Goal: Task Accomplishment & Management: Use online tool/utility

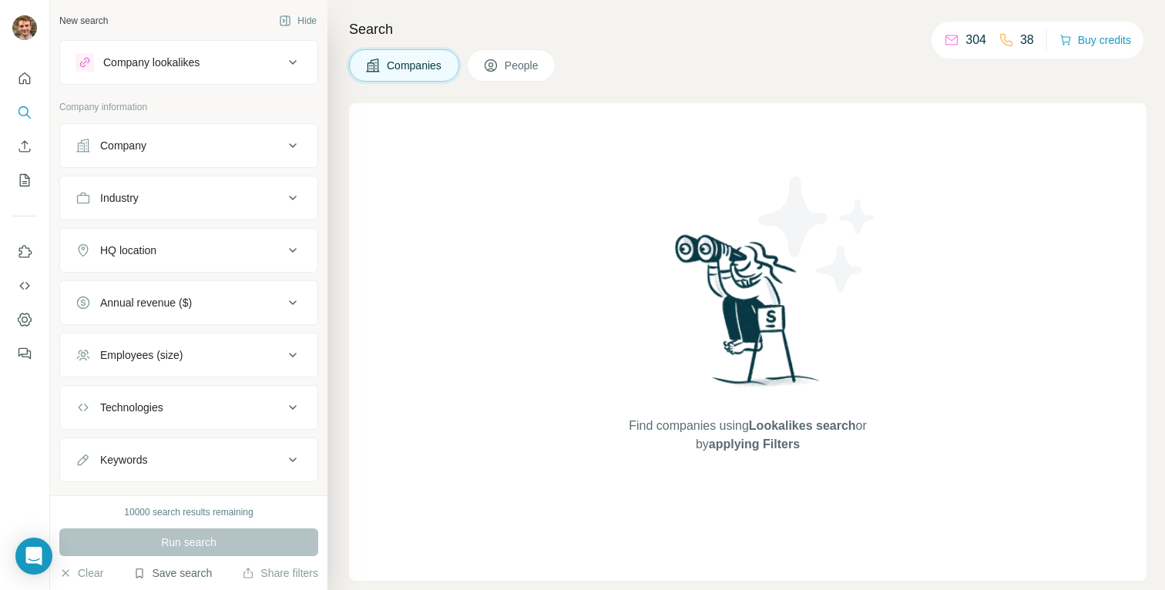
click at [190, 565] on button "Save search" at bounding box center [172, 572] width 79 height 15
click at [193, 538] on div "View my saved searches" at bounding box center [216, 546] width 163 height 31
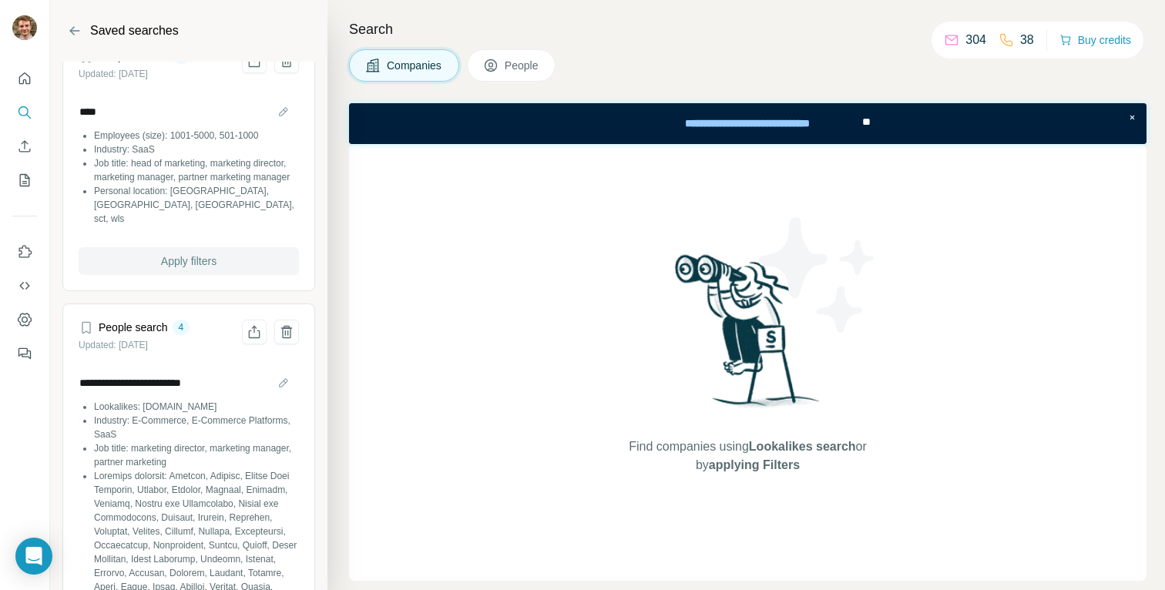
click at [169, 250] on button "Apply filters" at bounding box center [189, 261] width 220 height 28
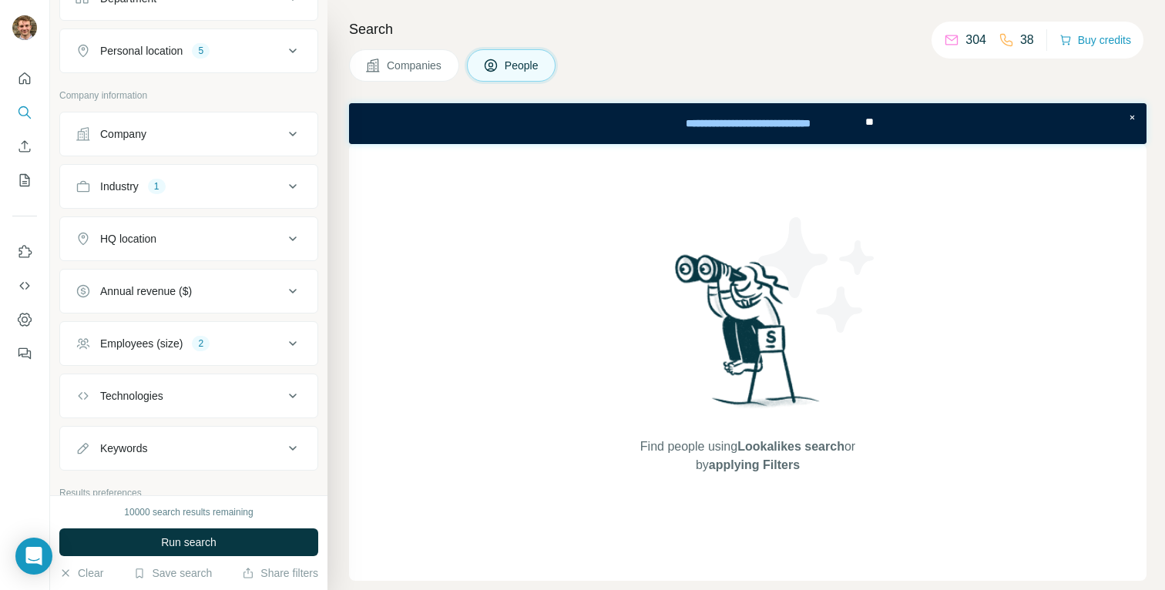
scroll to position [261, 0]
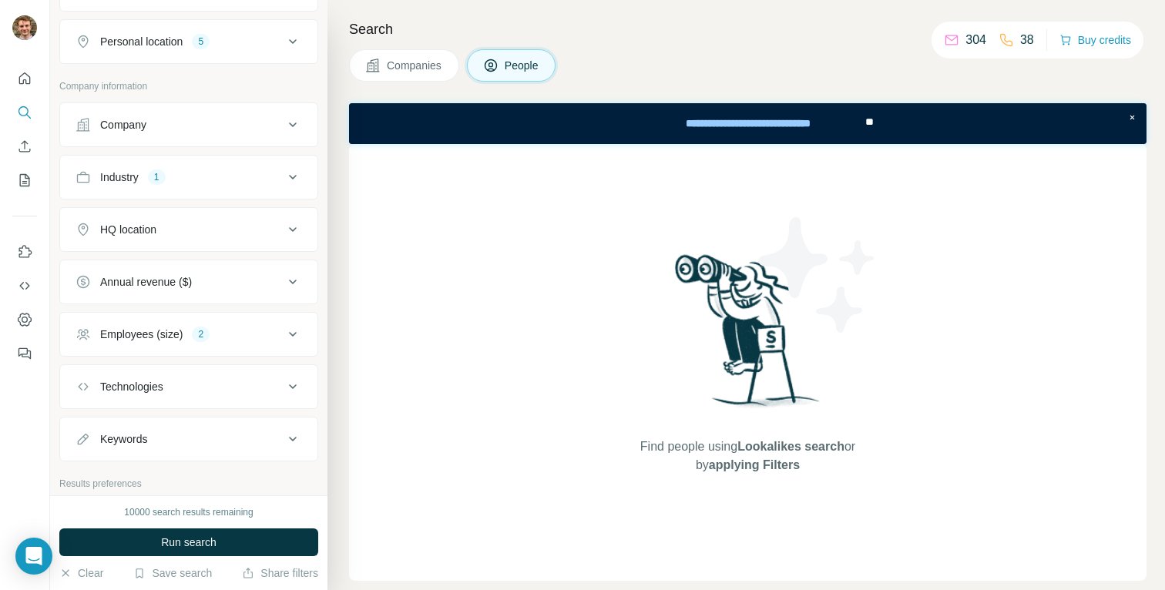
click at [183, 174] on div "Industry 1" at bounding box center [179, 176] width 208 height 15
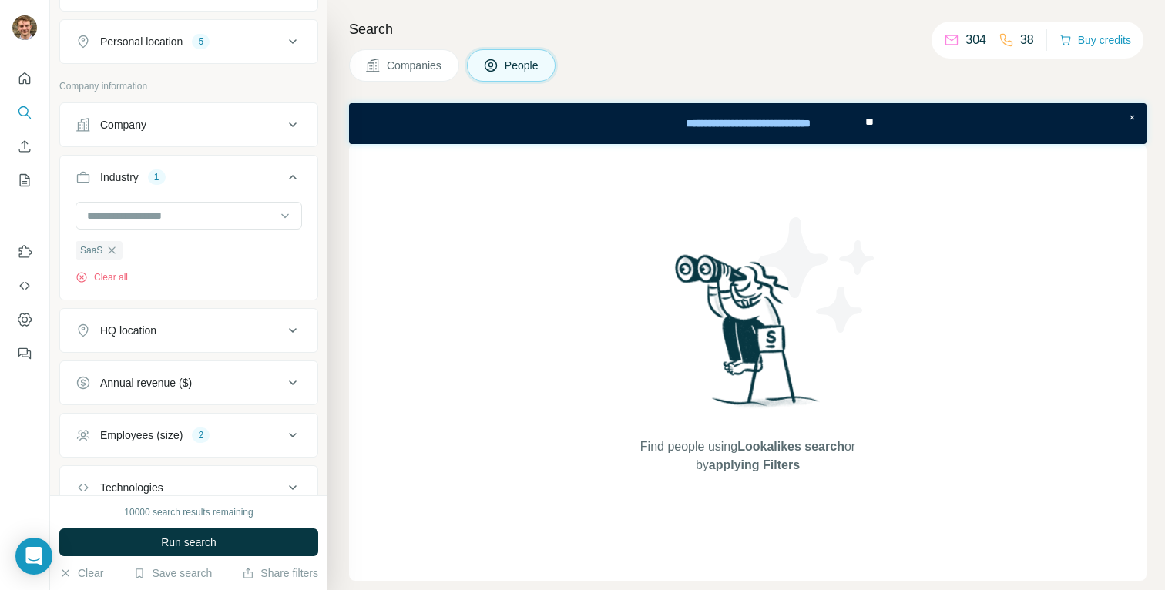
click at [183, 174] on div "Industry 1" at bounding box center [179, 176] width 208 height 15
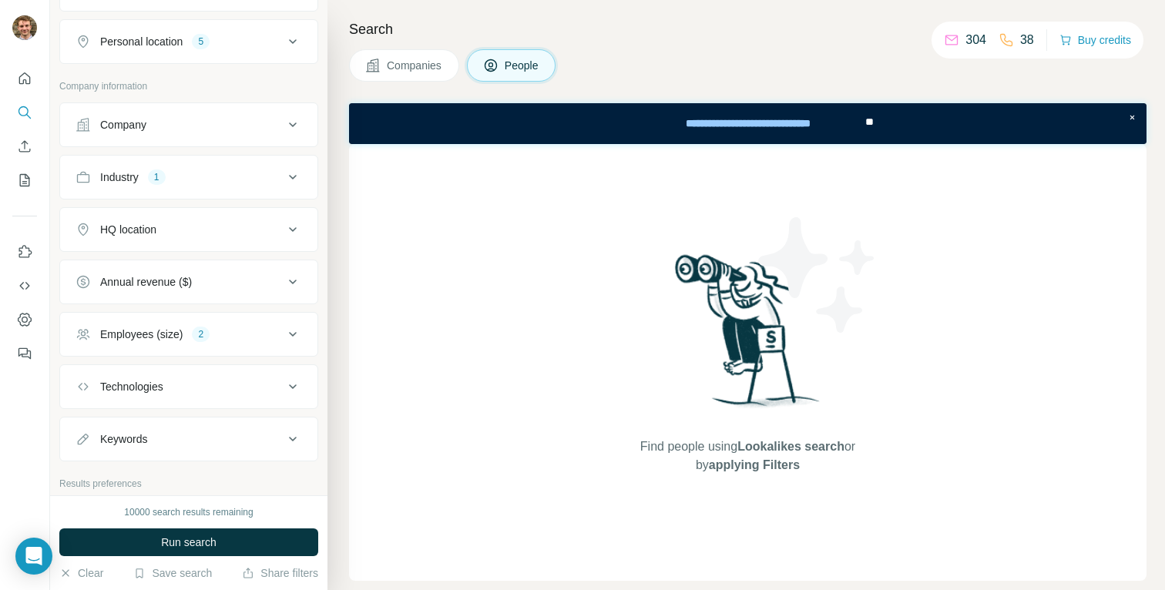
click at [187, 236] on div "HQ location" at bounding box center [179, 229] width 208 height 15
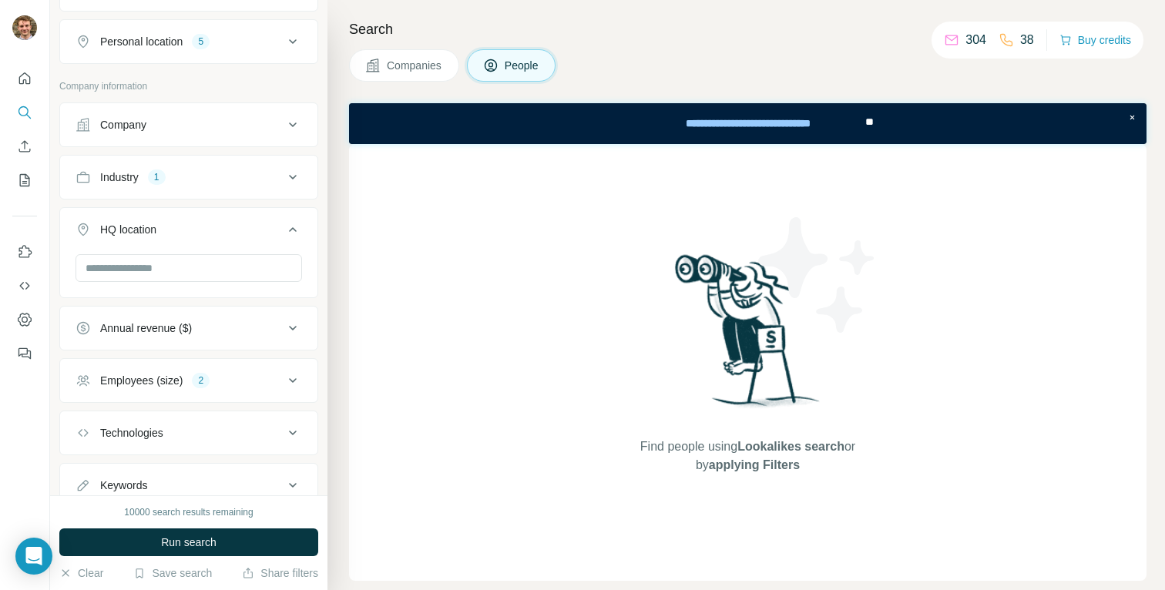
click at [175, 282] on div at bounding box center [188, 269] width 226 height 31
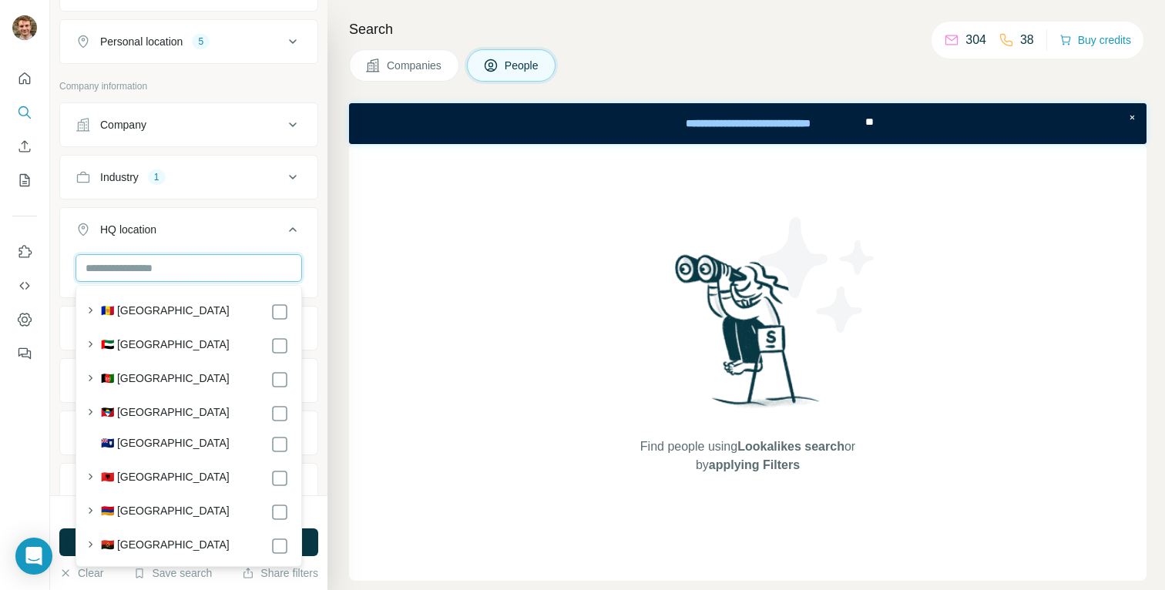
click at [173, 271] on input "text" at bounding box center [188, 268] width 226 height 28
type input "*"
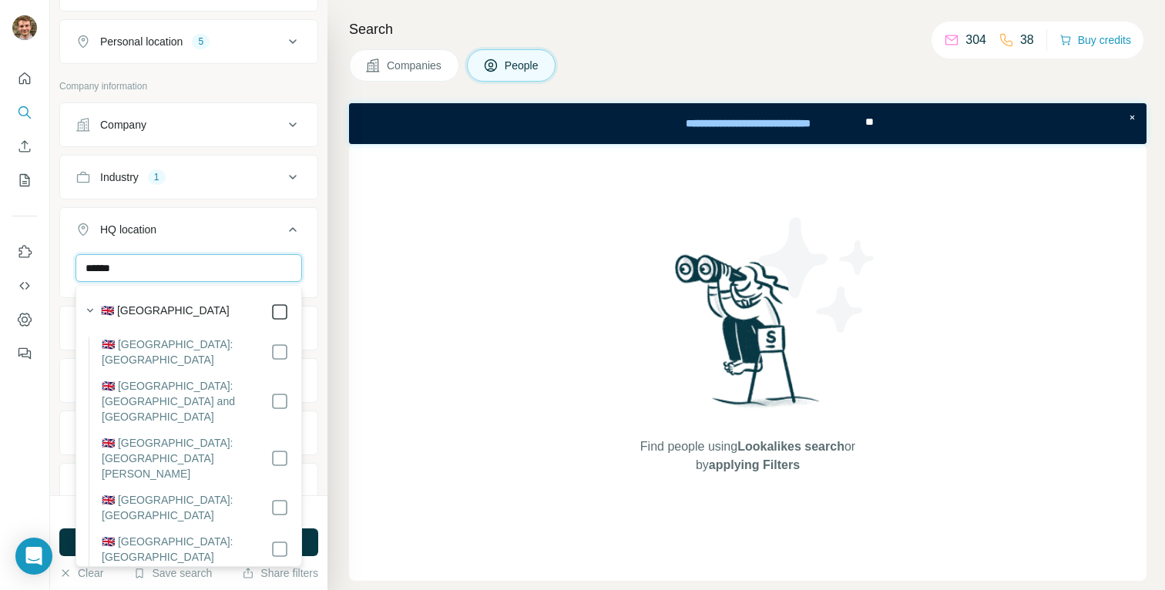
type input "******"
click at [219, 234] on div "HQ location 1" at bounding box center [179, 229] width 208 height 15
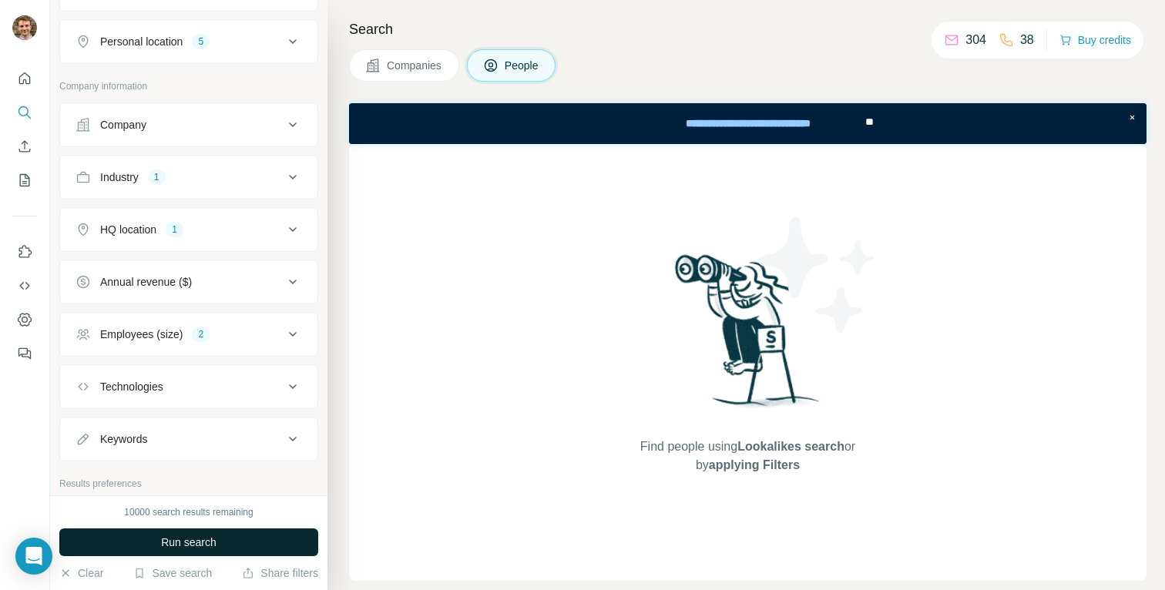
click at [156, 533] on button "Run search" at bounding box center [188, 542] width 259 height 28
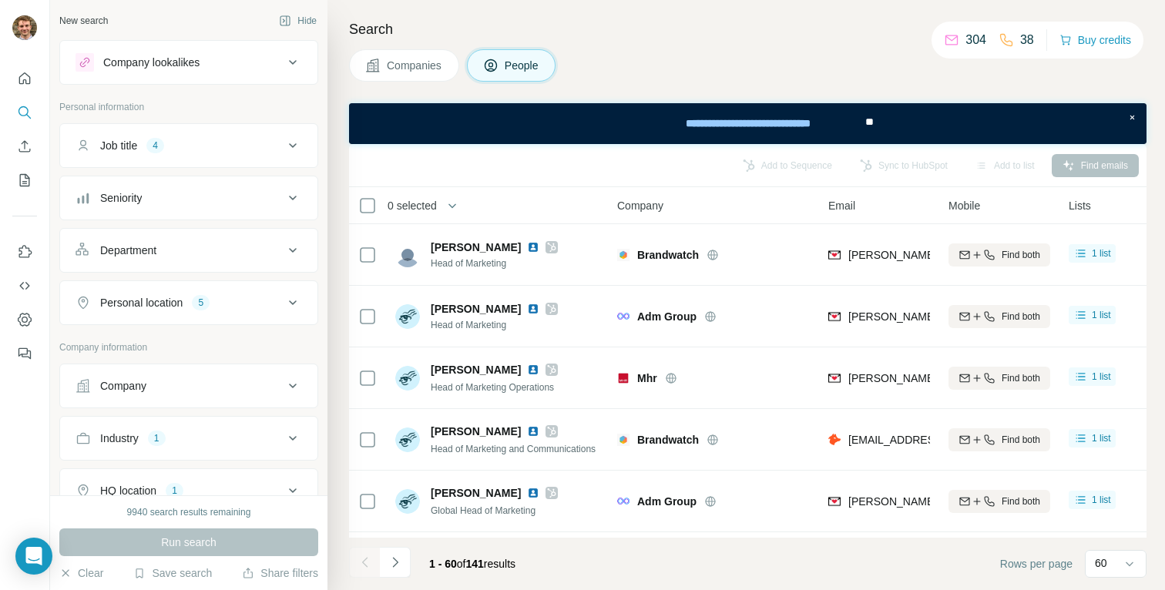
click at [367, 190] on th "0 selected" at bounding box center [472, 205] width 247 height 37
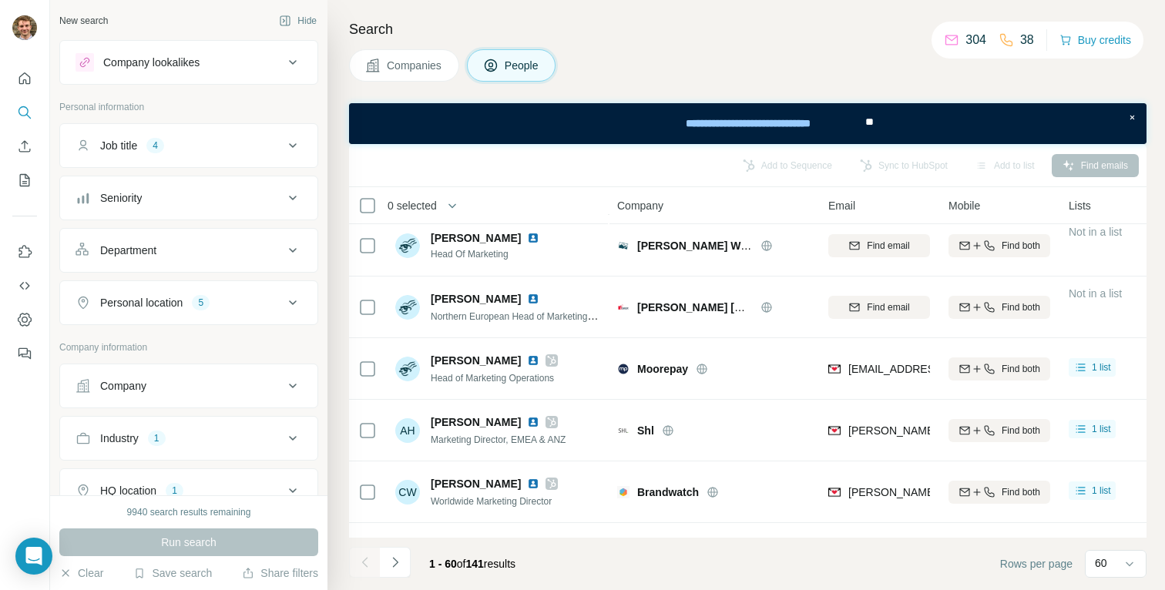
scroll to position [440, 0]
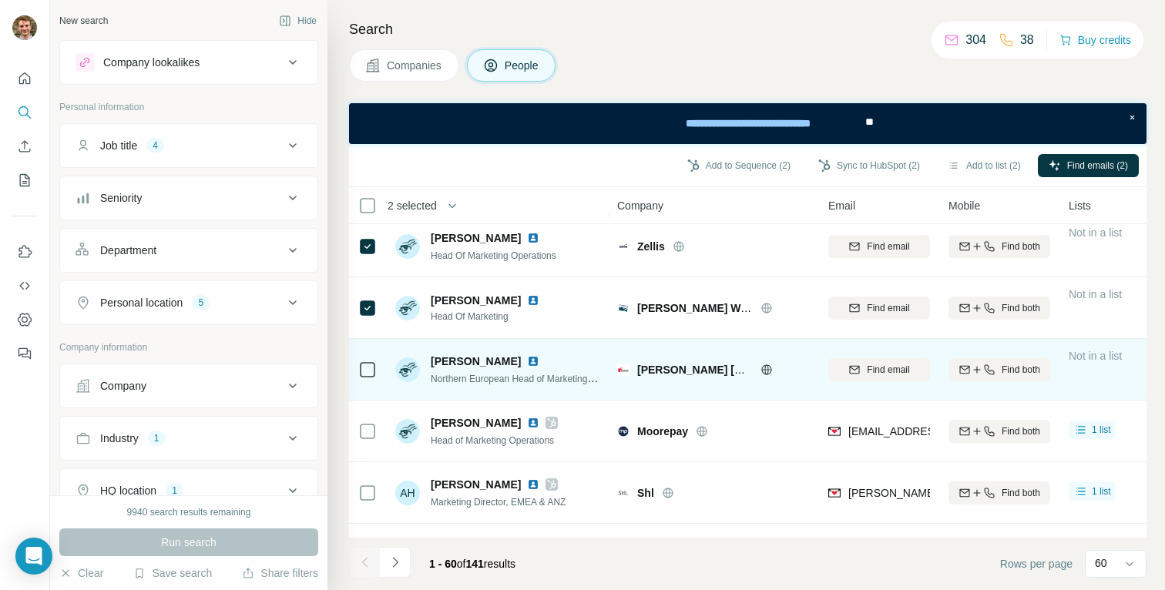
click at [367, 356] on div at bounding box center [367, 369] width 18 height 42
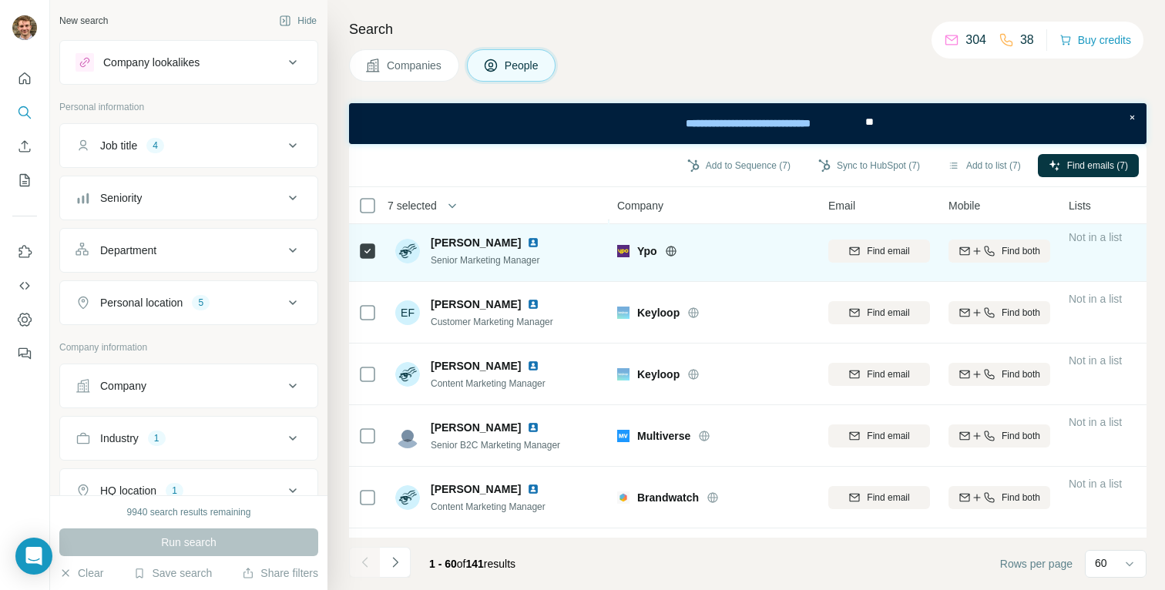
scroll to position [3384, 0]
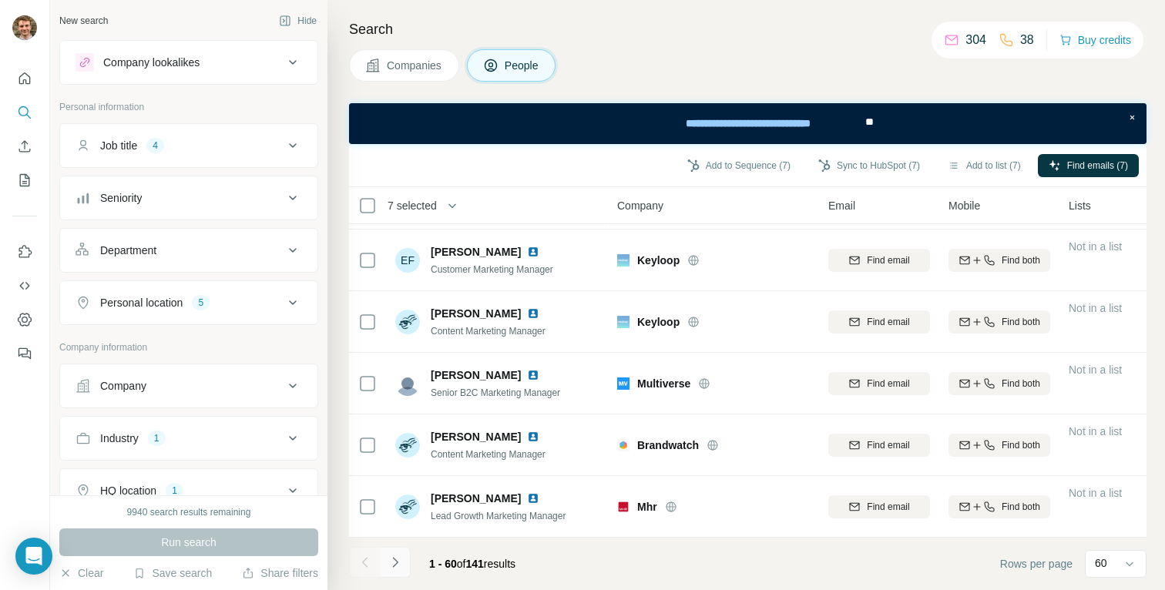
click at [398, 563] on icon "Navigate to next page" at bounding box center [394, 562] width 15 height 15
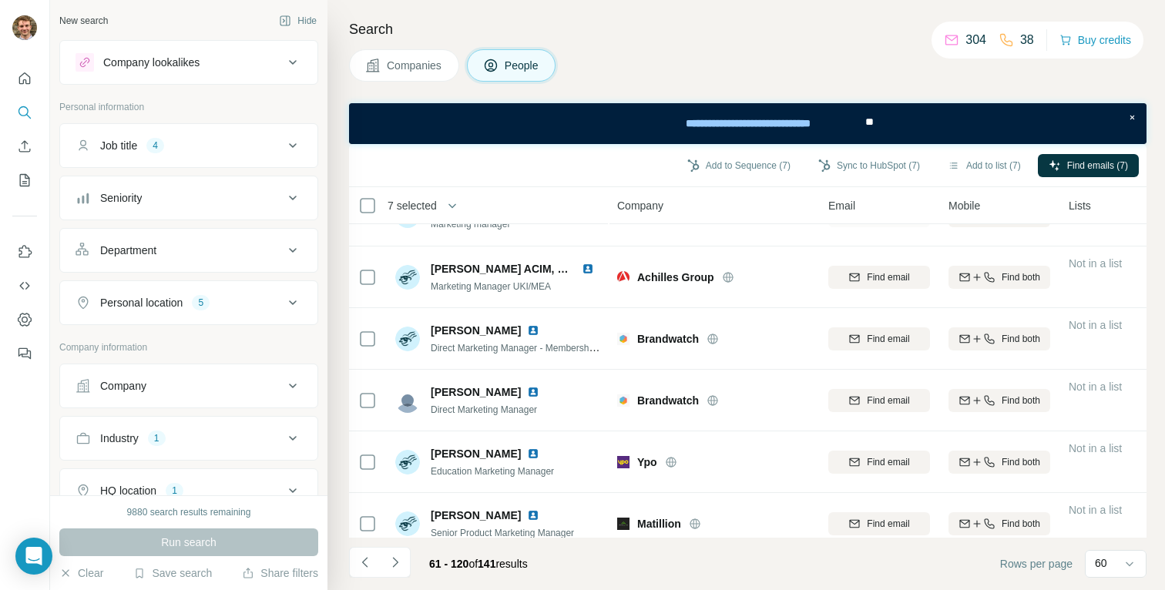
scroll to position [50, 0]
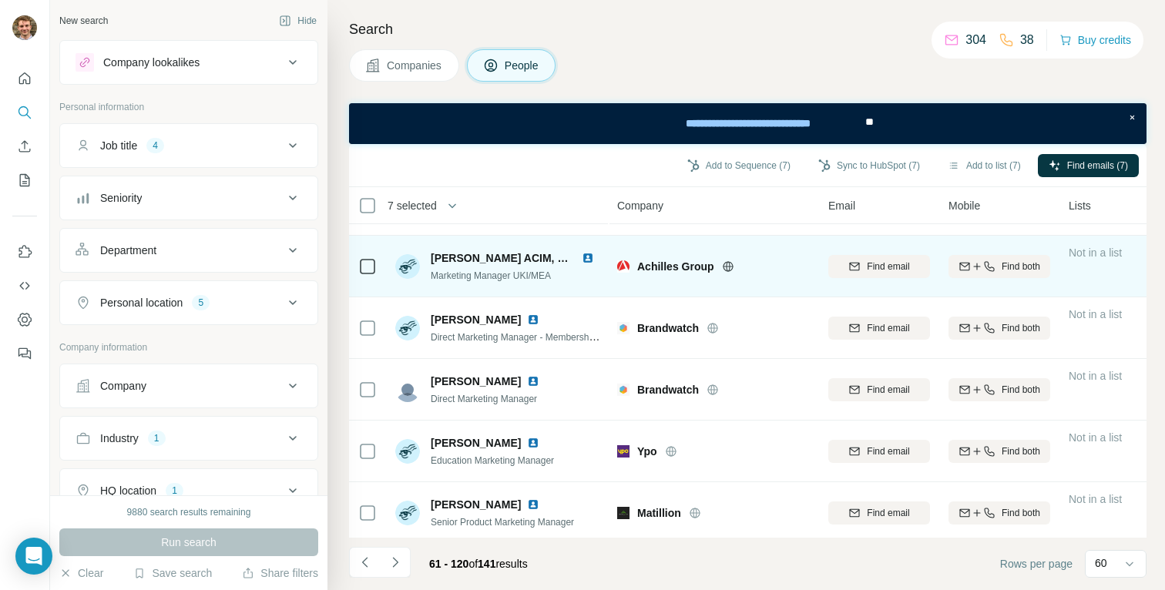
click at [378, 264] on td at bounding box center [367, 267] width 37 height 62
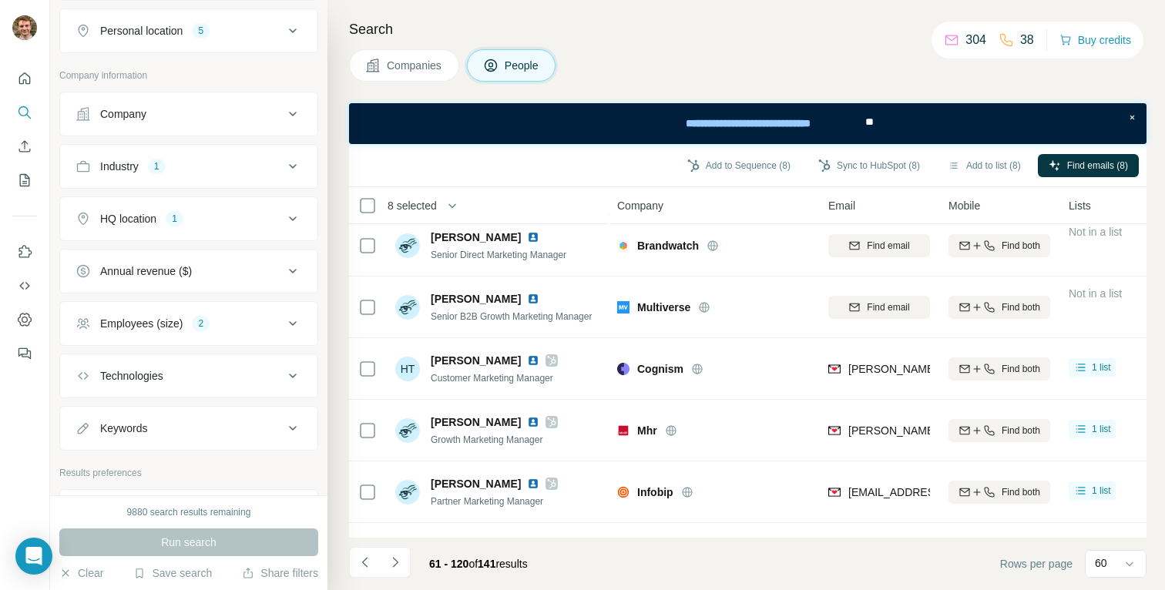
scroll to position [288, 0]
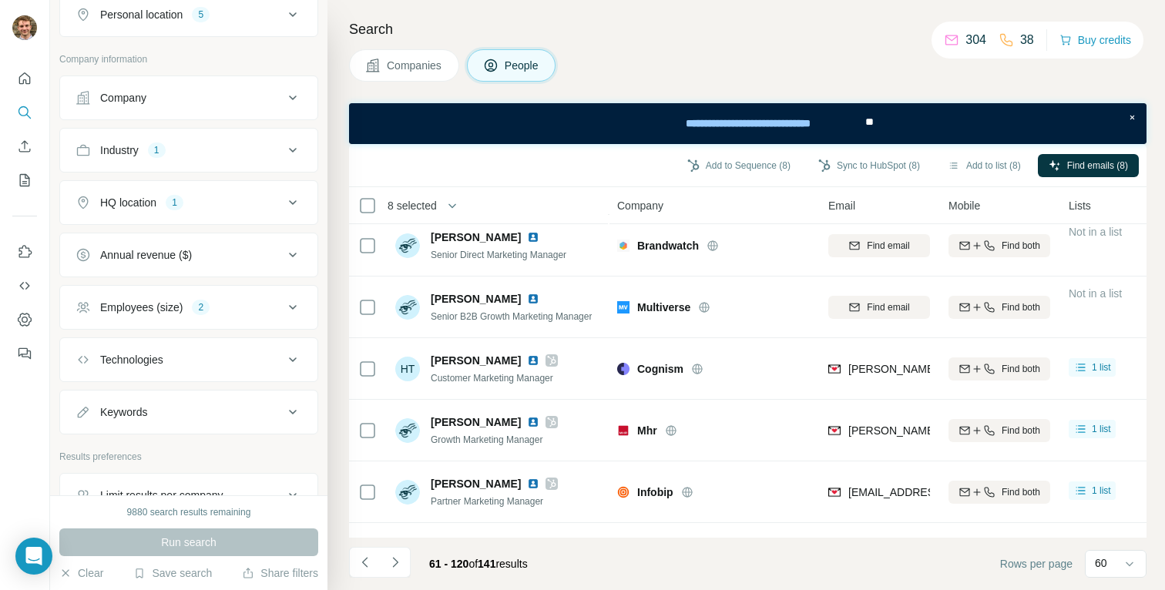
click at [181, 302] on div "Employees (size)" at bounding box center [141, 307] width 82 height 15
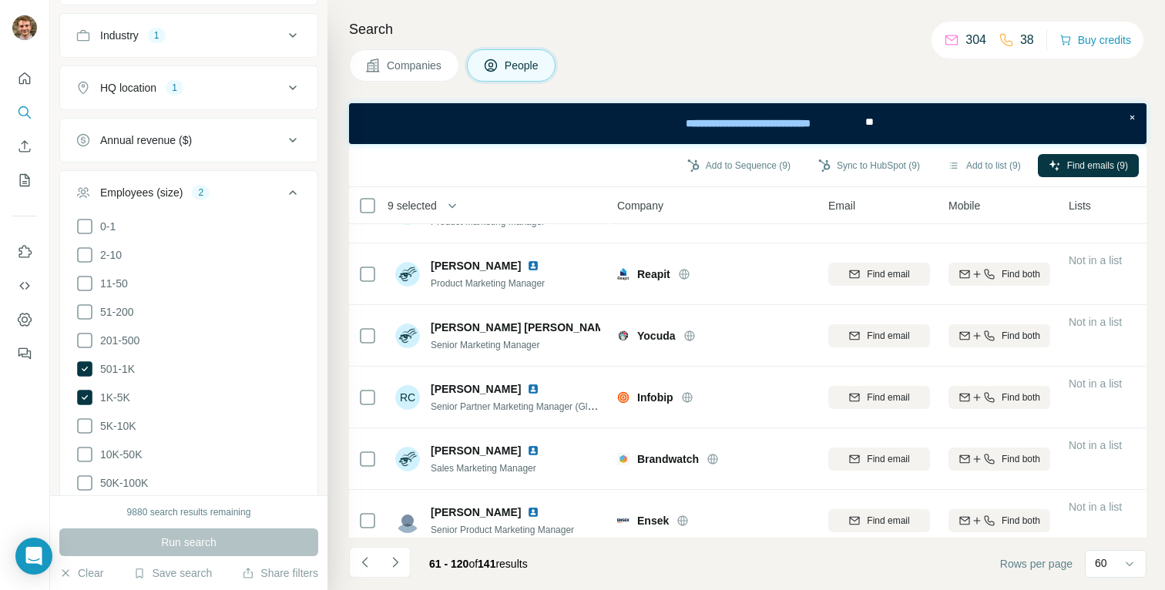
scroll to position [3384, 0]
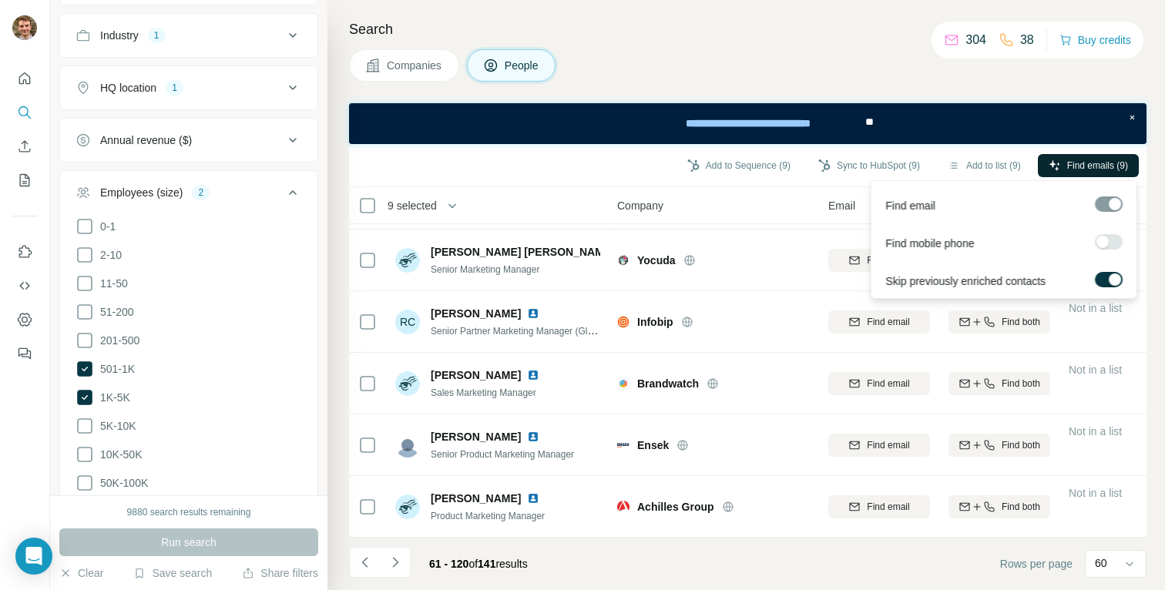
click at [1092, 169] on span "Find emails (9)" at bounding box center [1097, 166] width 61 height 14
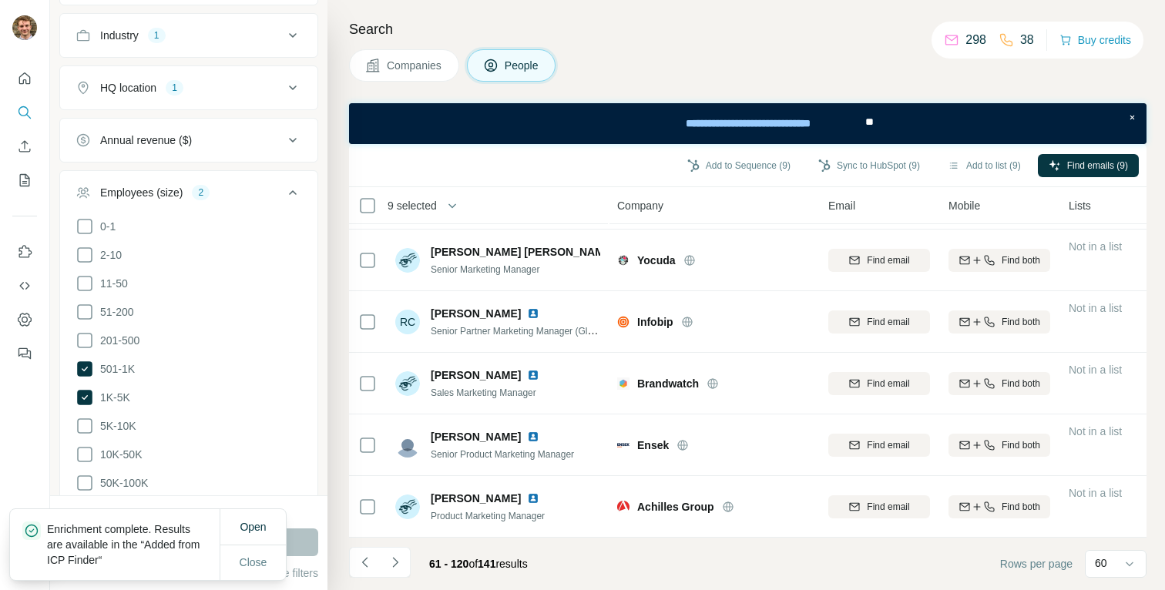
click at [687, 166] on icon "button" at bounding box center [693, 165] width 12 height 12
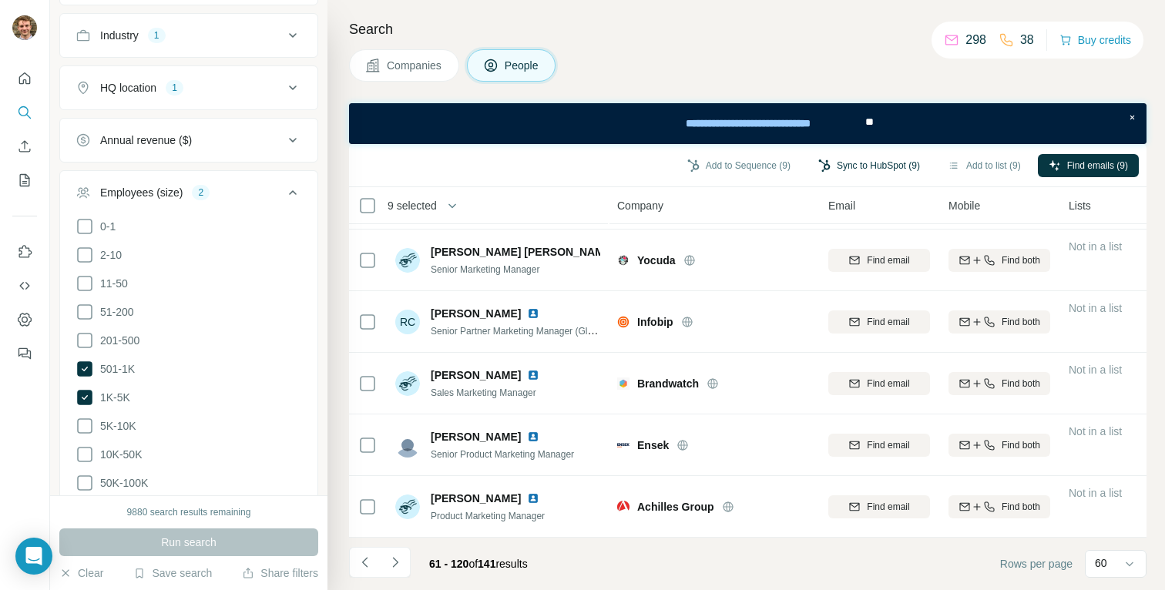
click at [847, 163] on button "Sync to HubSpot (9)" at bounding box center [868, 165] width 123 height 23
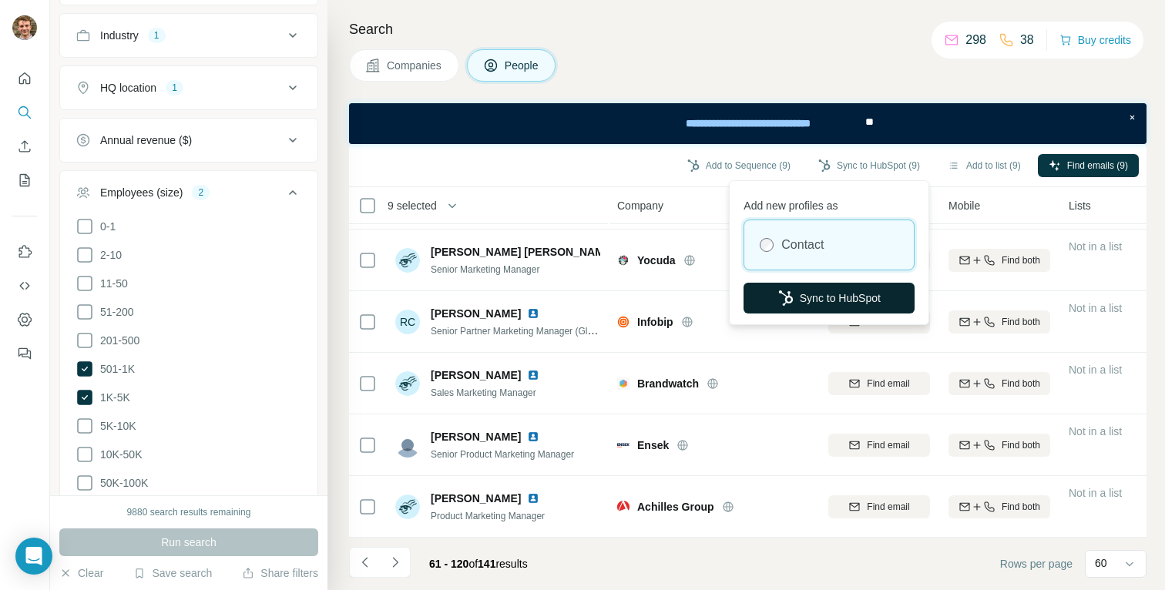
click at [790, 283] on button "Sync to HubSpot" at bounding box center [828, 298] width 171 height 31
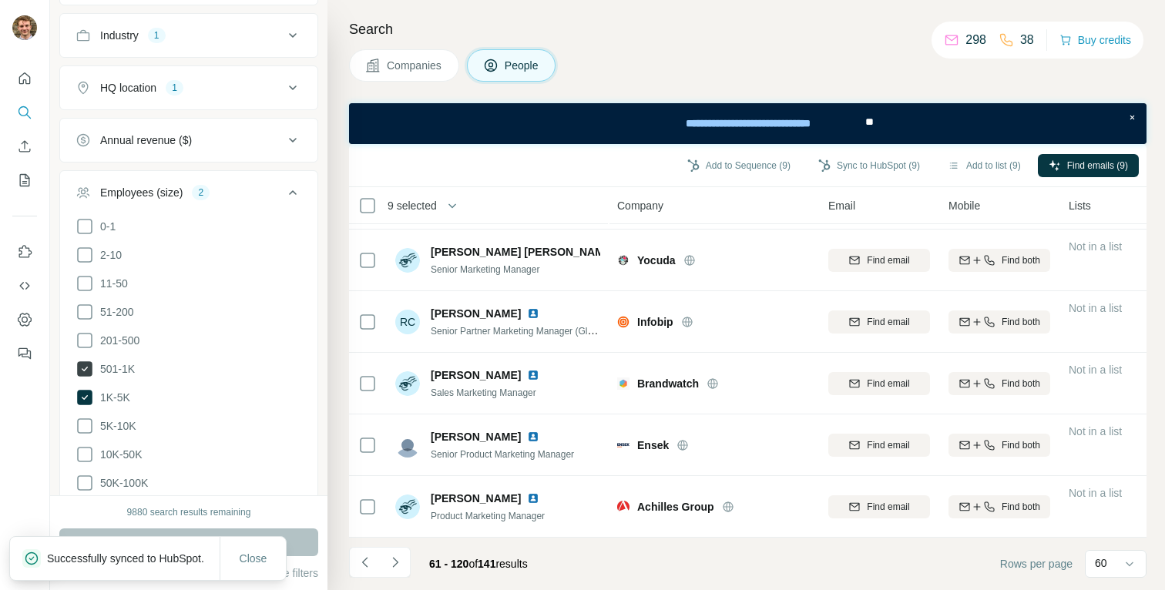
click at [88, 366] on icon at bounding box center [84, 368] width 15 height 15
click at [86, 391] on icon at bounding box center [84, 397] width 15 height 15
click at [296, 543] on button "Run search" at bounding box center [188, 542] width 259 height 28
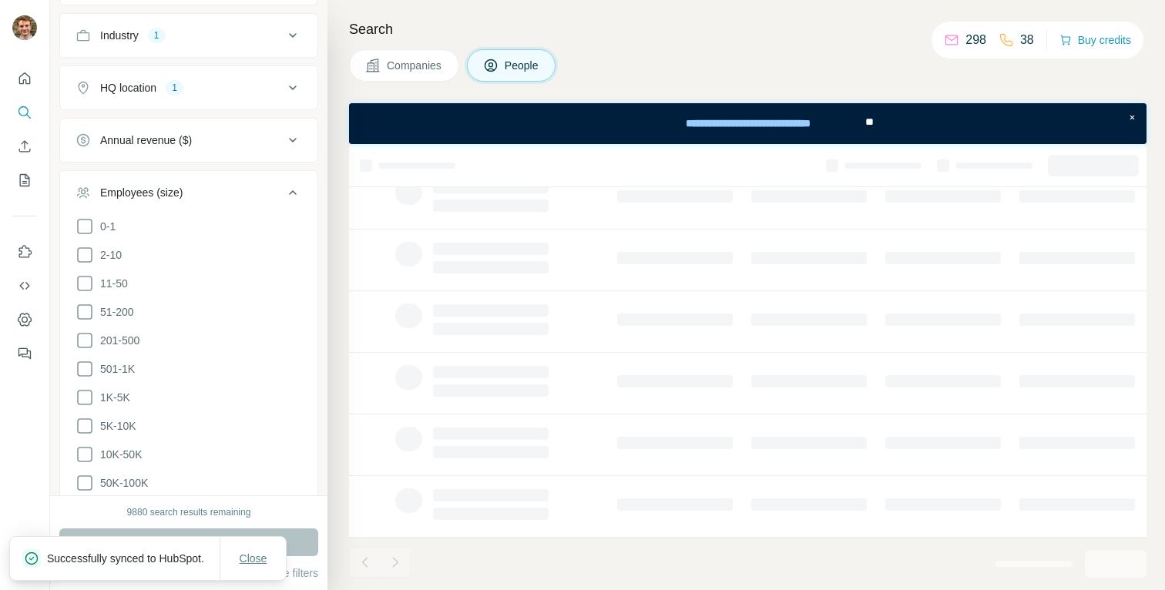
click at [230, 545] on button "Close" at bounding box center [253, 559] width 49 height 28
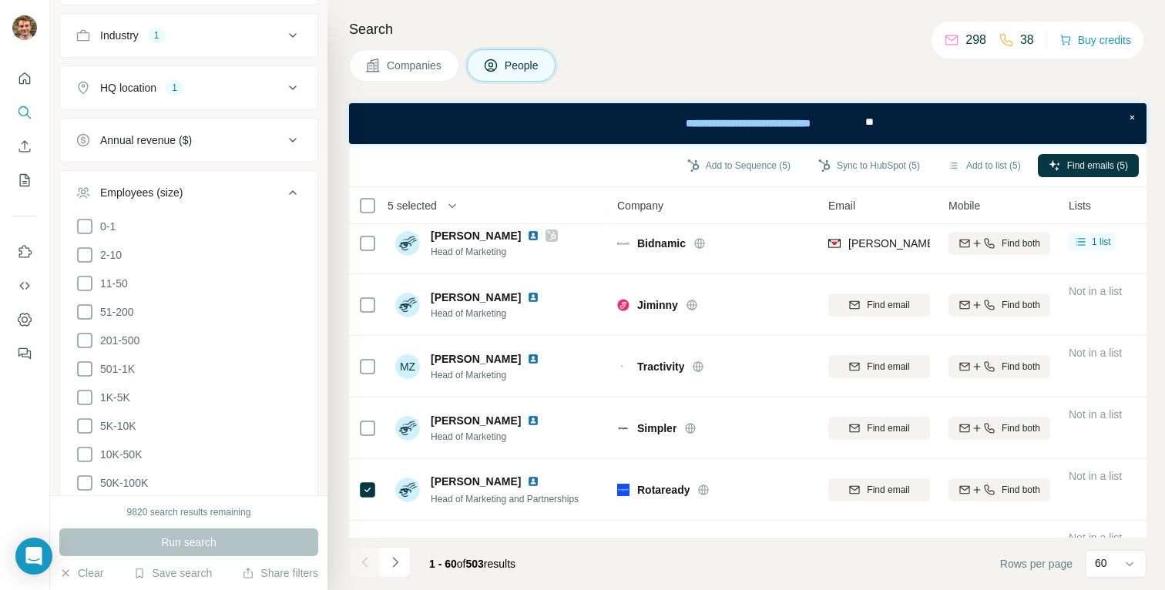
scroll to position [3151, 0]
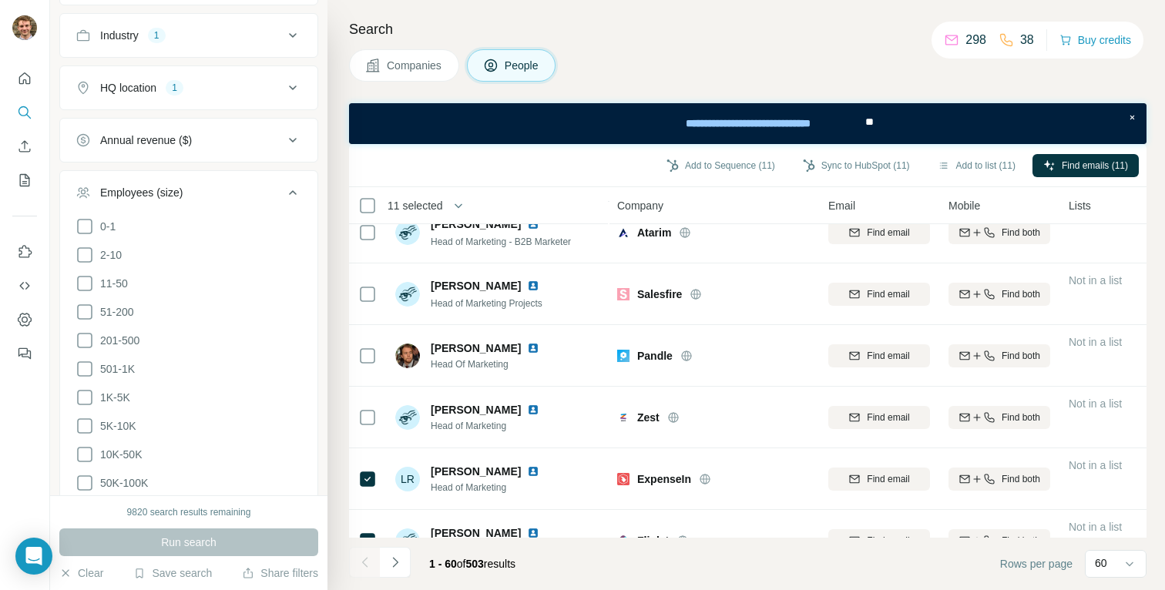
click at [362, 425] on icon at bounding box center [367, 417] width 18 height 18
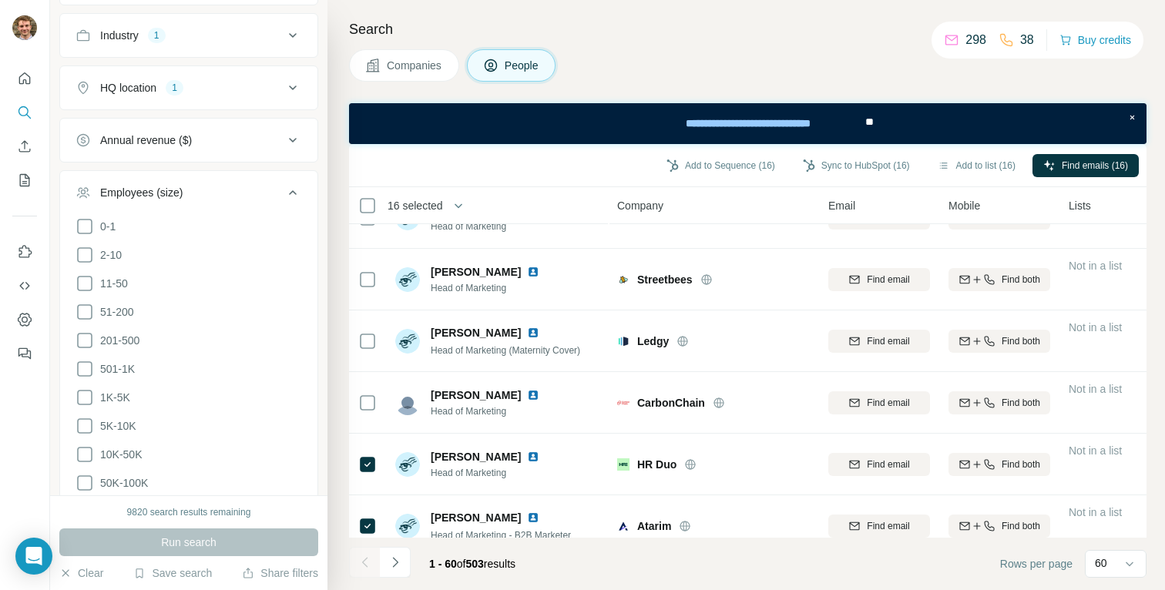
scroll to position [2429, 0]
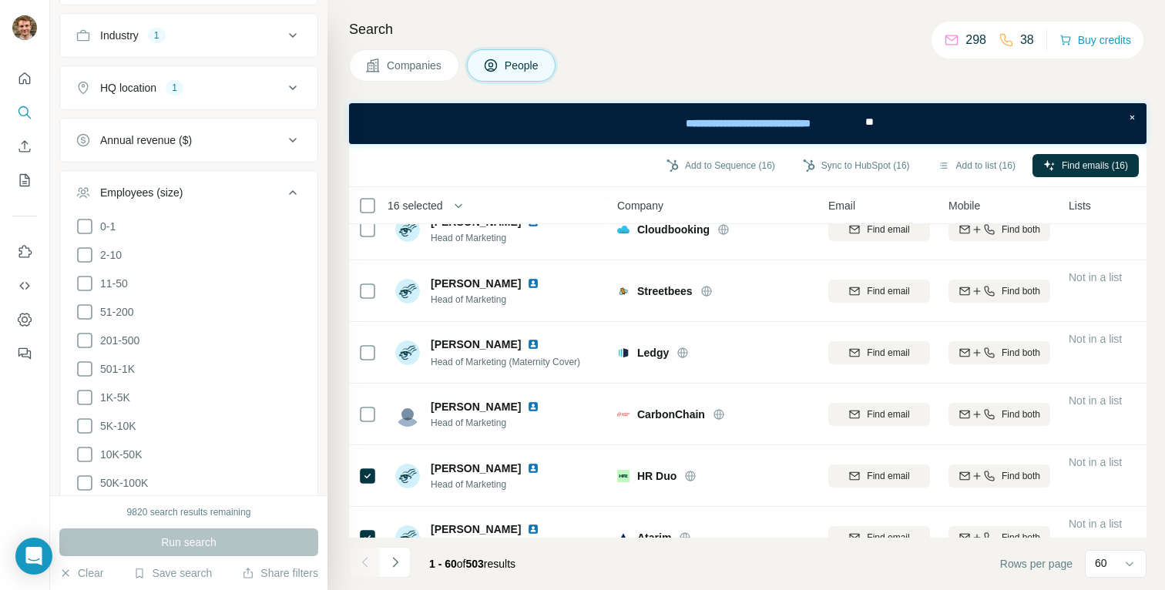
click at [362, 425] on div at bounding box center [367, 414] width 18 height 42
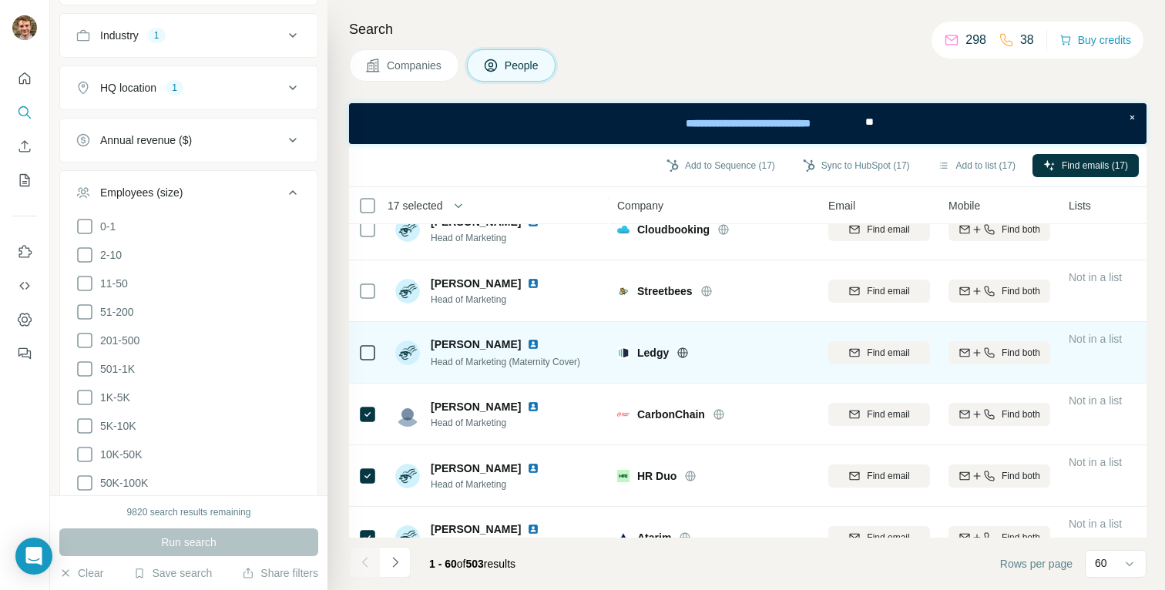
click at [369, 376] on td at bounding box center [367, 353] width 37 height 62
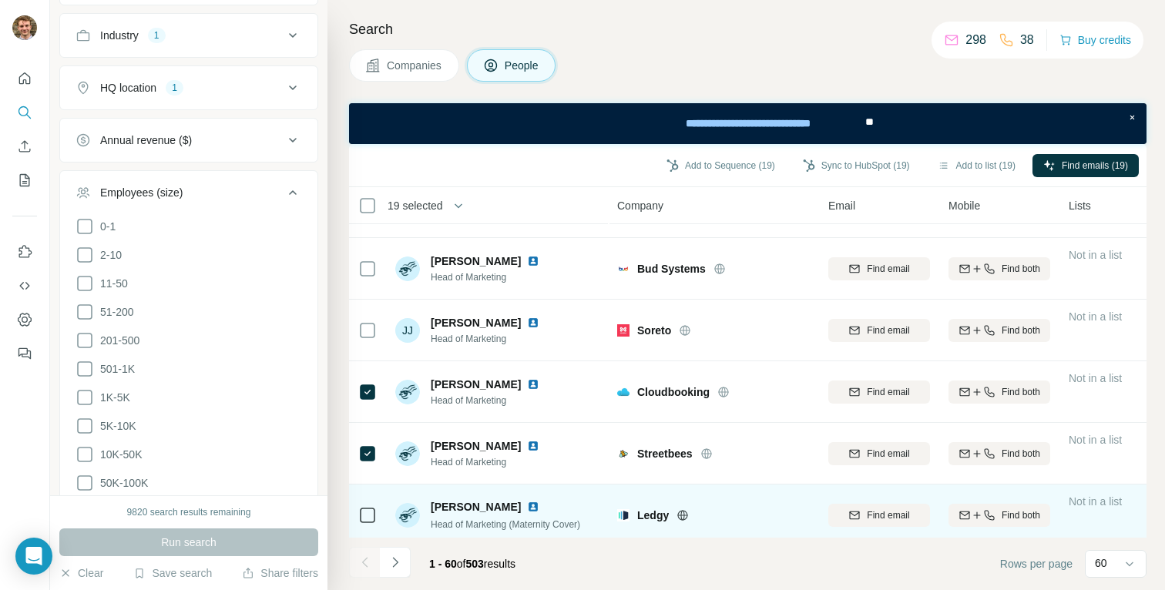
scroll to position [2265, 0]
click at [370, 349] on div at bounding box center [367, 331] width 18 height 42
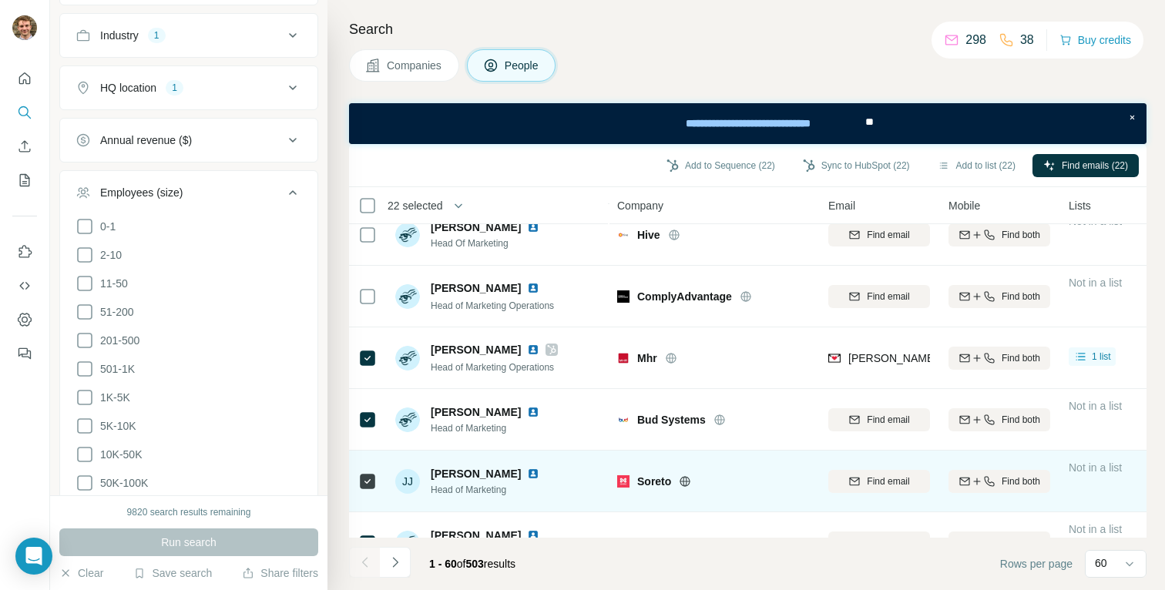
scroll to position [2116, 0]
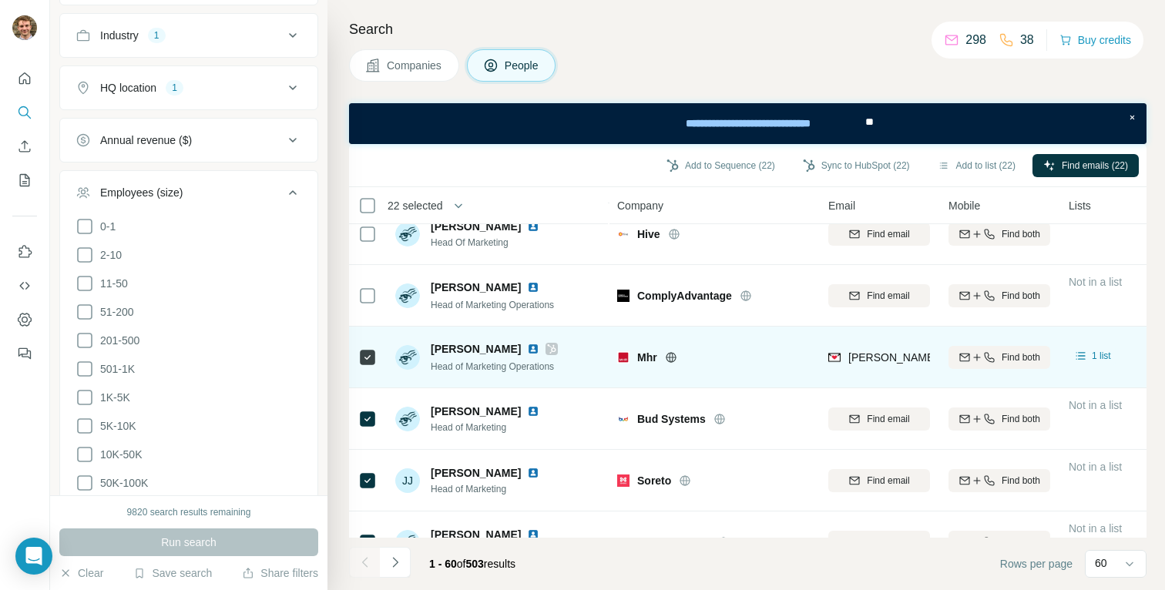
click at [364, 368] on div at bounding box center [367, 357] width 18 height 42
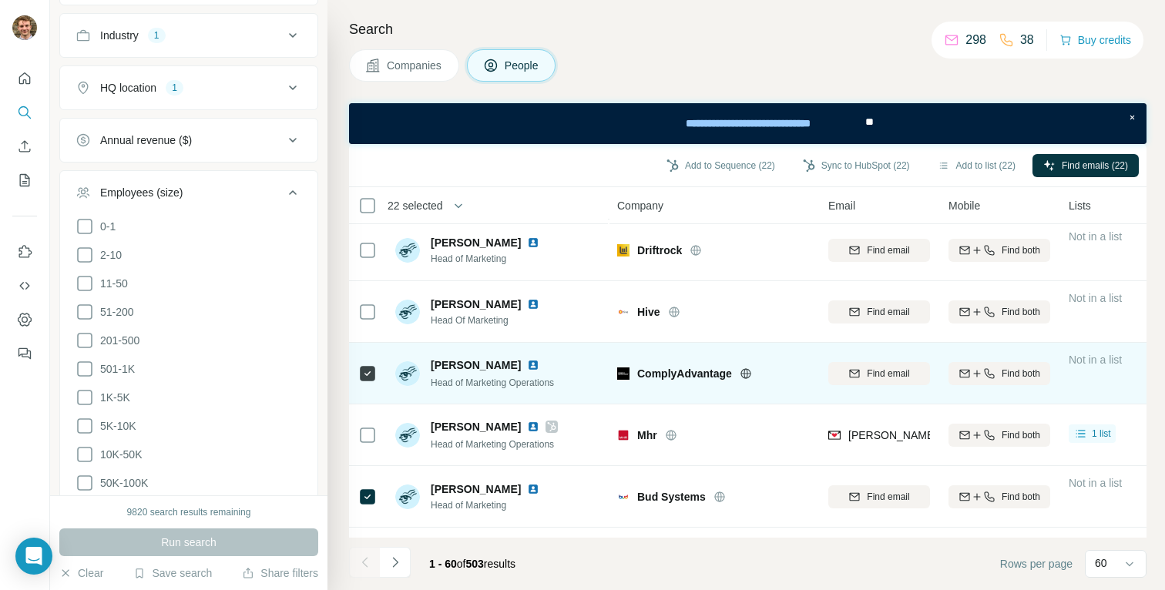
click at [364, 293] on div at bounding box center [367, 311] width 18 height 42
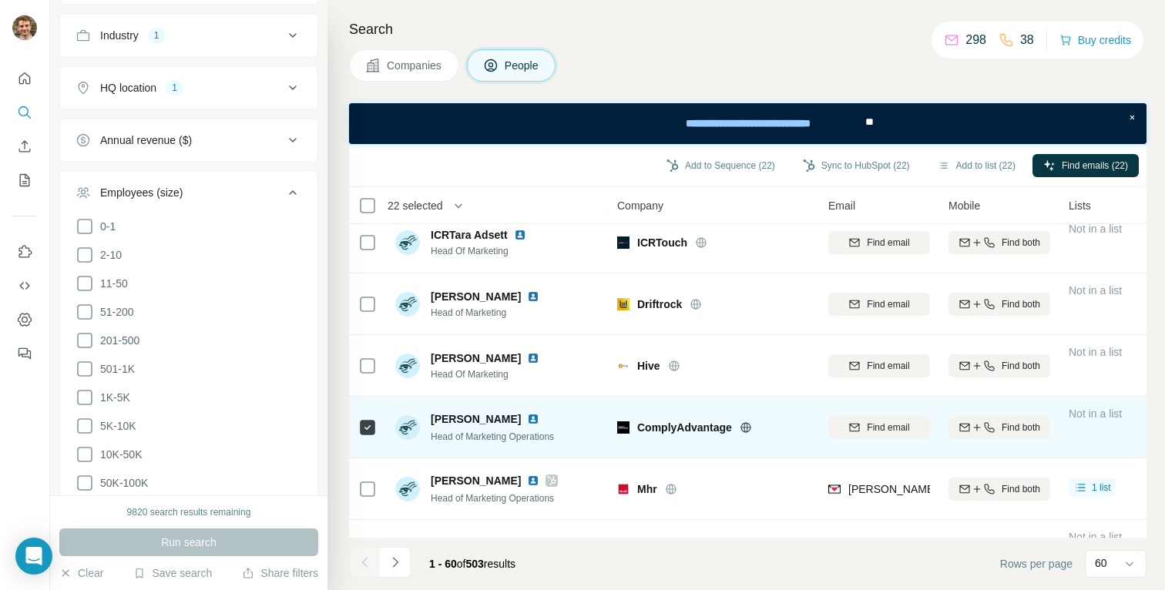
click at [364, 293] on div at bounding box center [367, 304] width 18 height 42
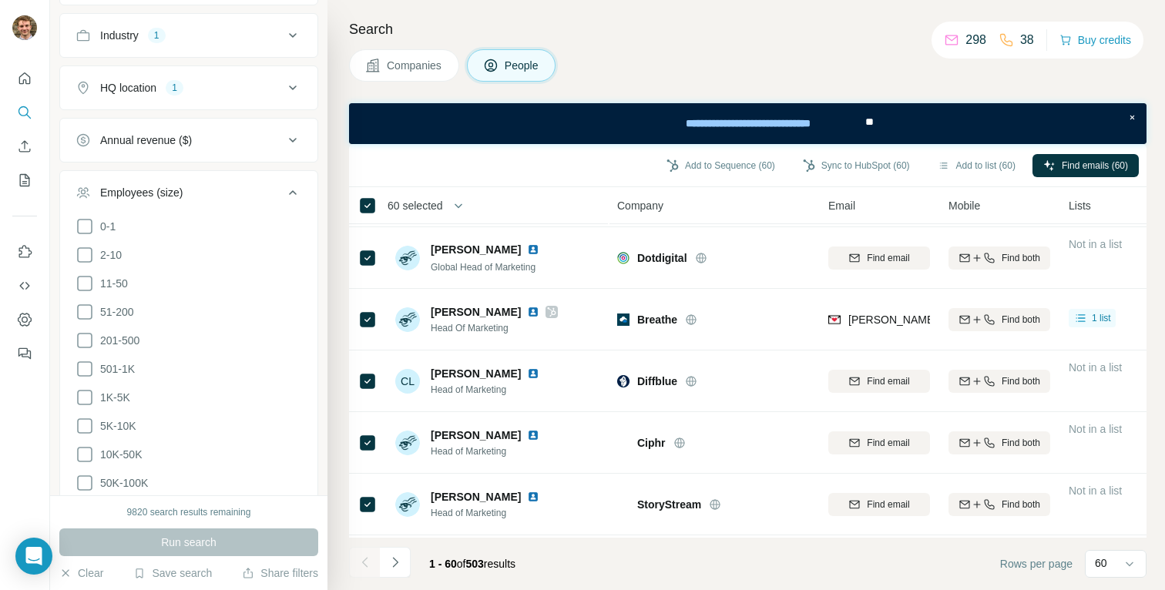
scroll to position [543, 0]
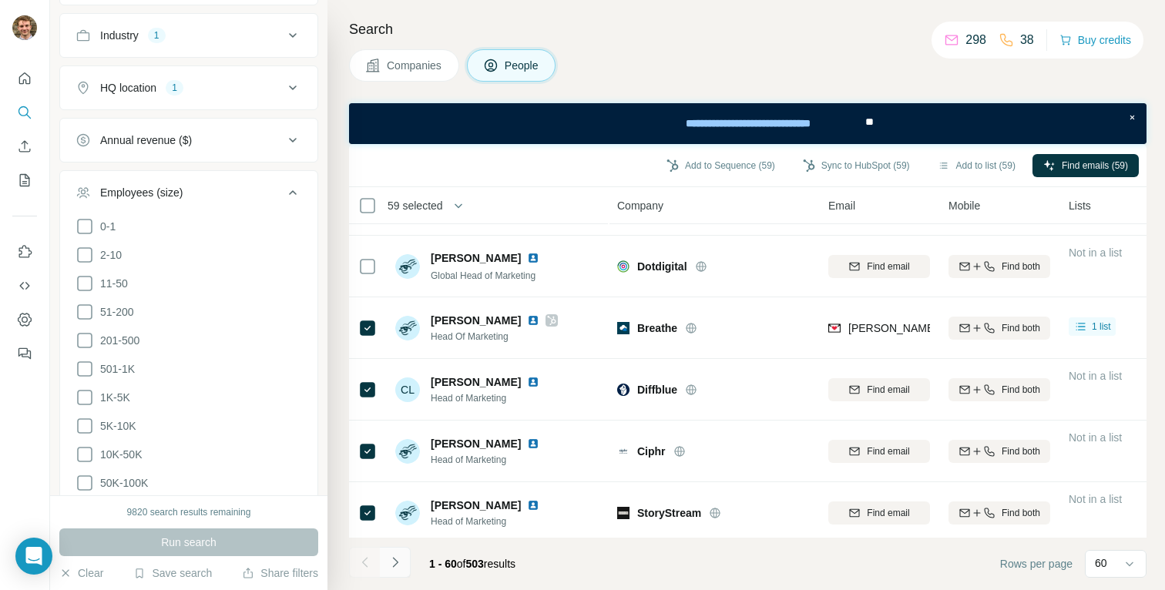
click at [394, 562] on icon "Navigate to next page" at bounding box center [394, 562] width 15 height 15
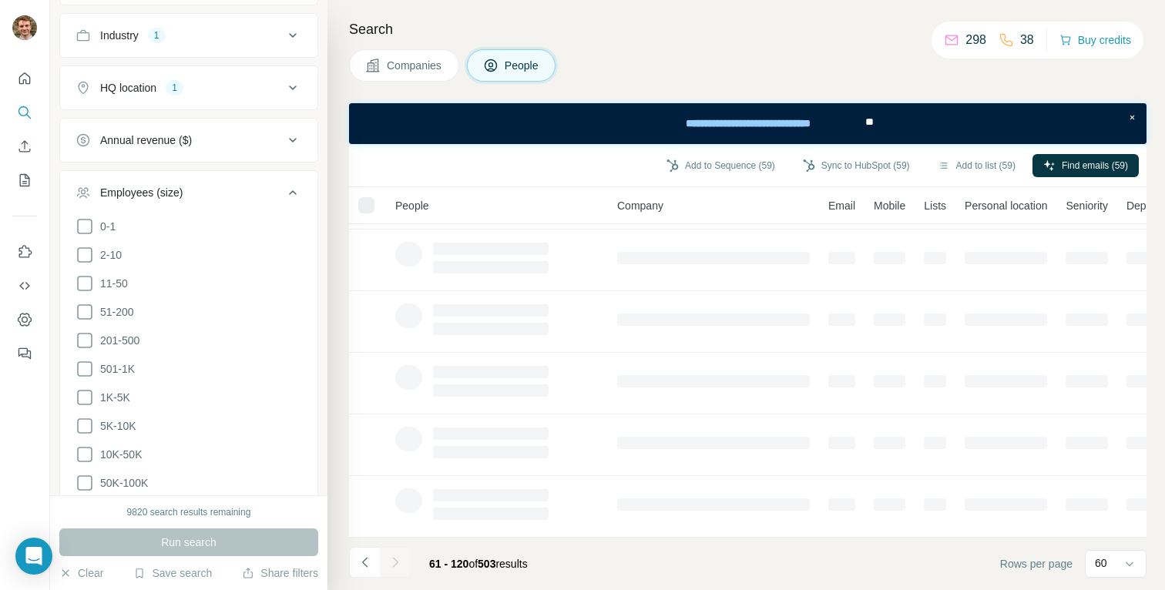
scroll to position [0, 0]
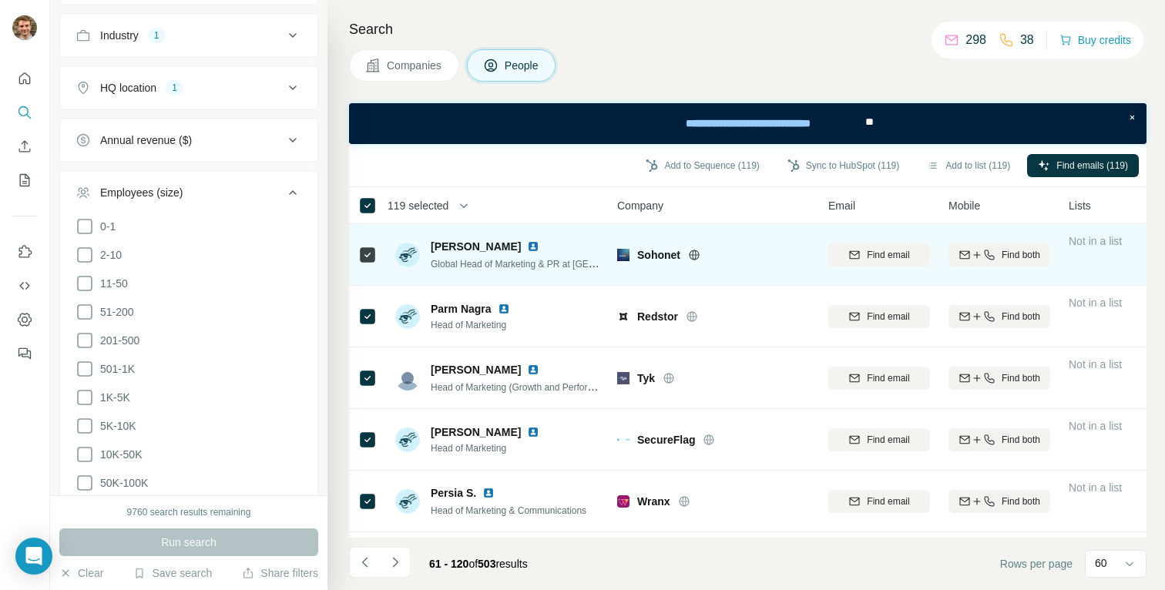
click at [358, 244] on div at bounding box center [367, 254] width 18 height 42
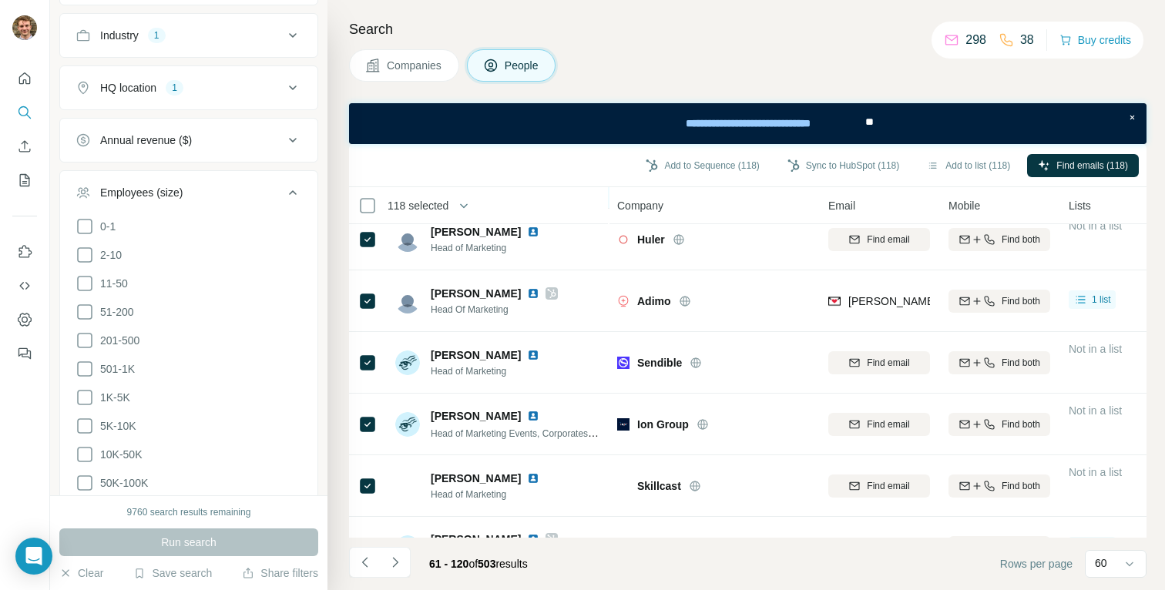
scroll to position [387, 0]
click at [363, 282] on div at bounding box center [367, 299] width 18 height 42
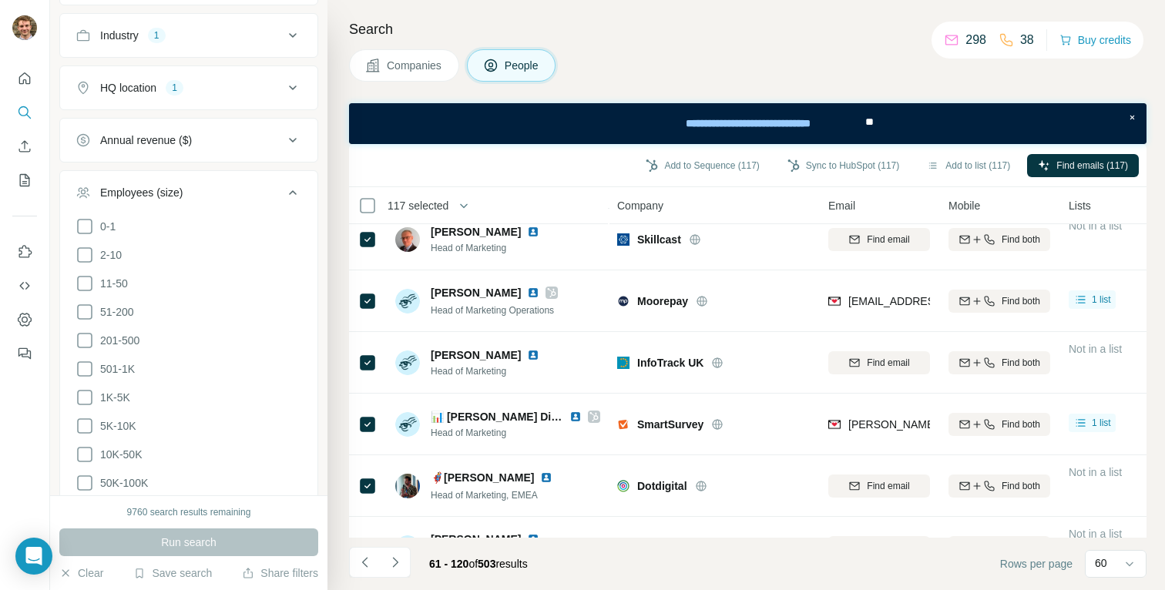
scroll to position [648, 0]
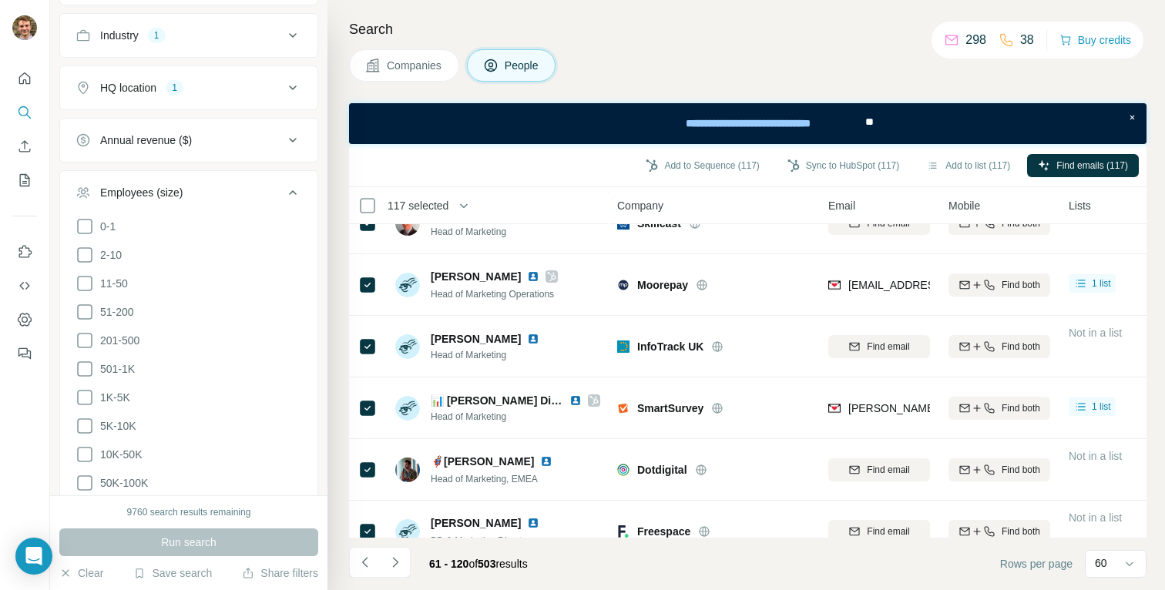
click at [367, 300] on div at bounding box center [367, 284] width 18 height 42
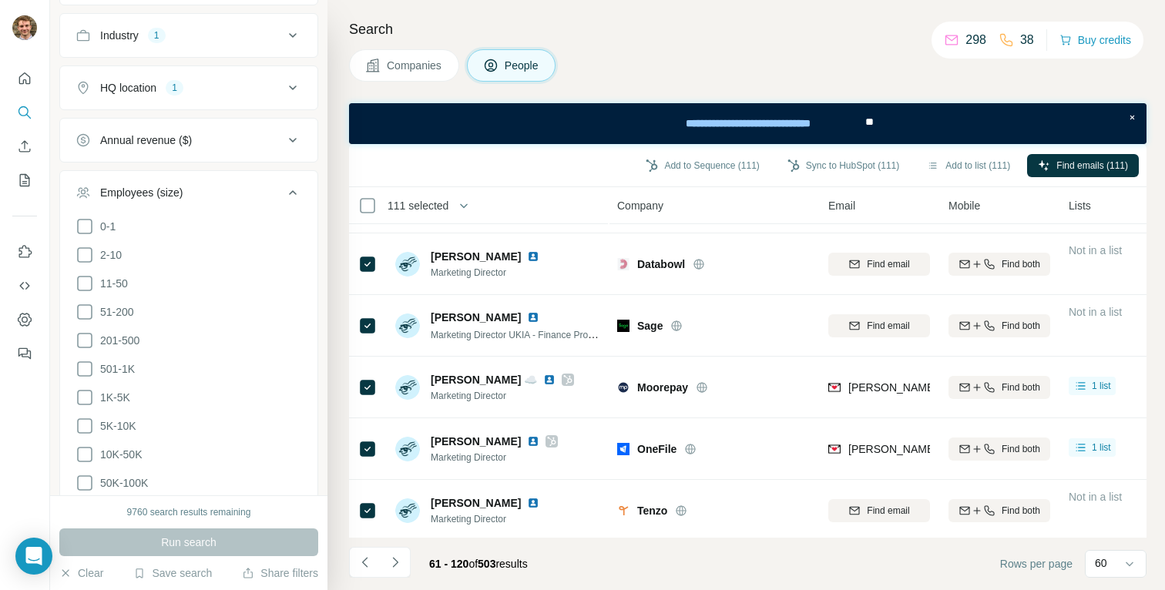
scroll to position [1551, 0]
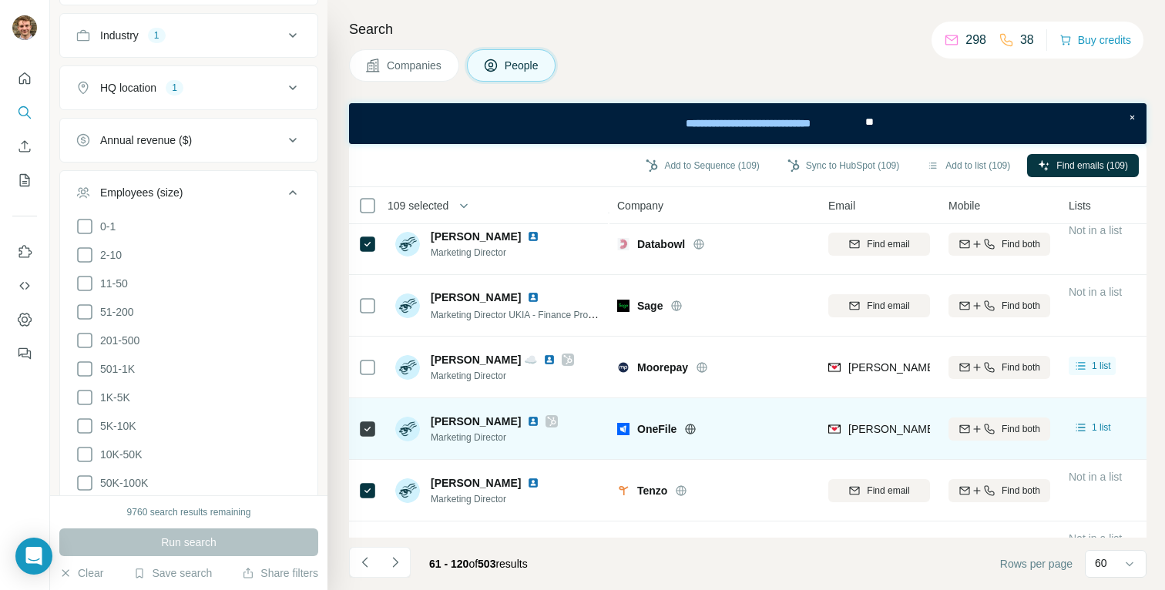
click at [367, 408] on div at bounding box center [367, 429] width 18 height 42
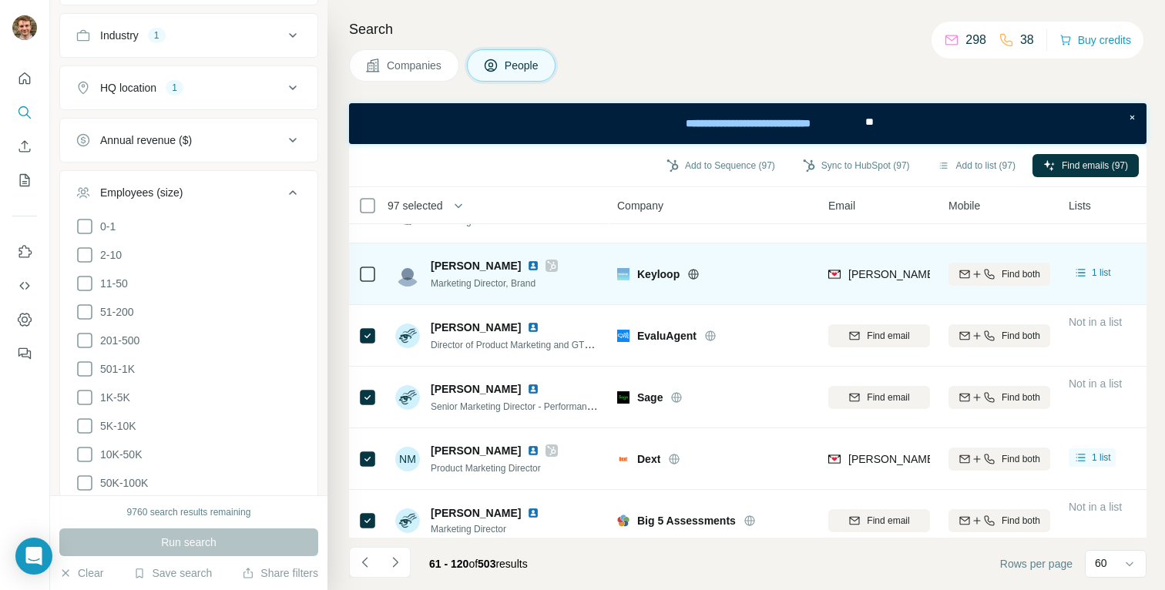
scroll to position [3384, 0]
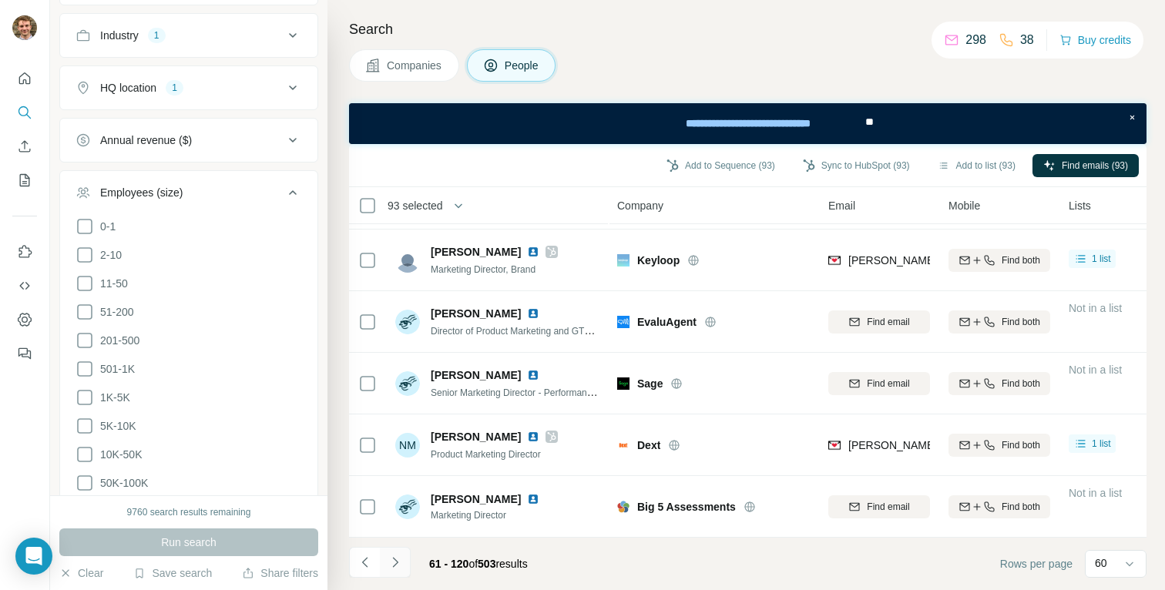
click at [387, 559] on icon "Navigate to next page" at bounding box center [394, 562] width 15 height 15
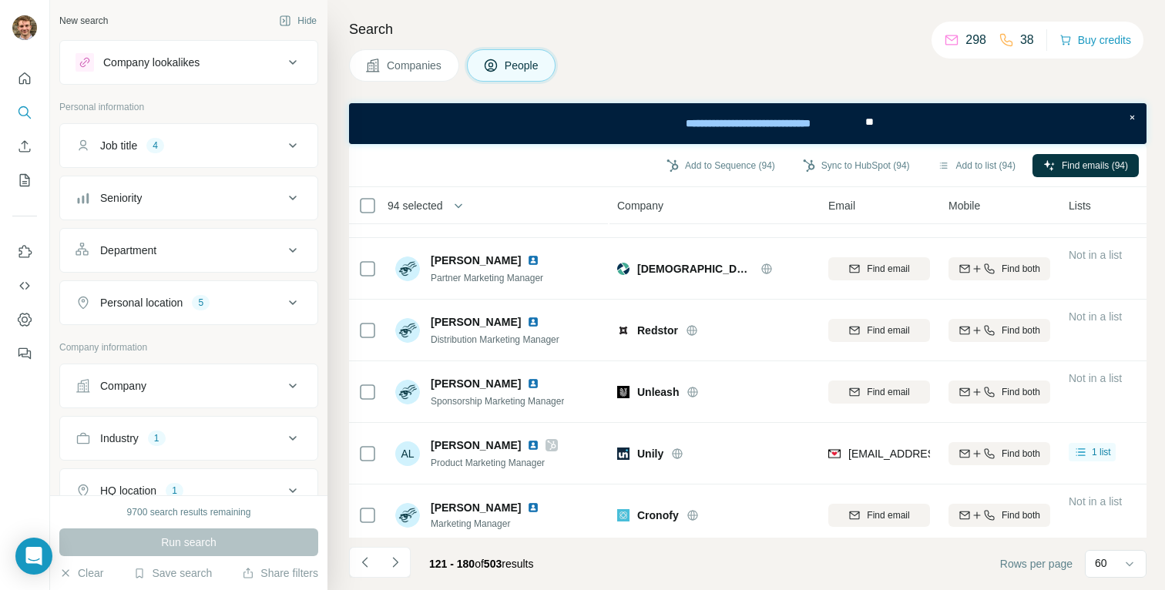
scroll to position [1166, 0]
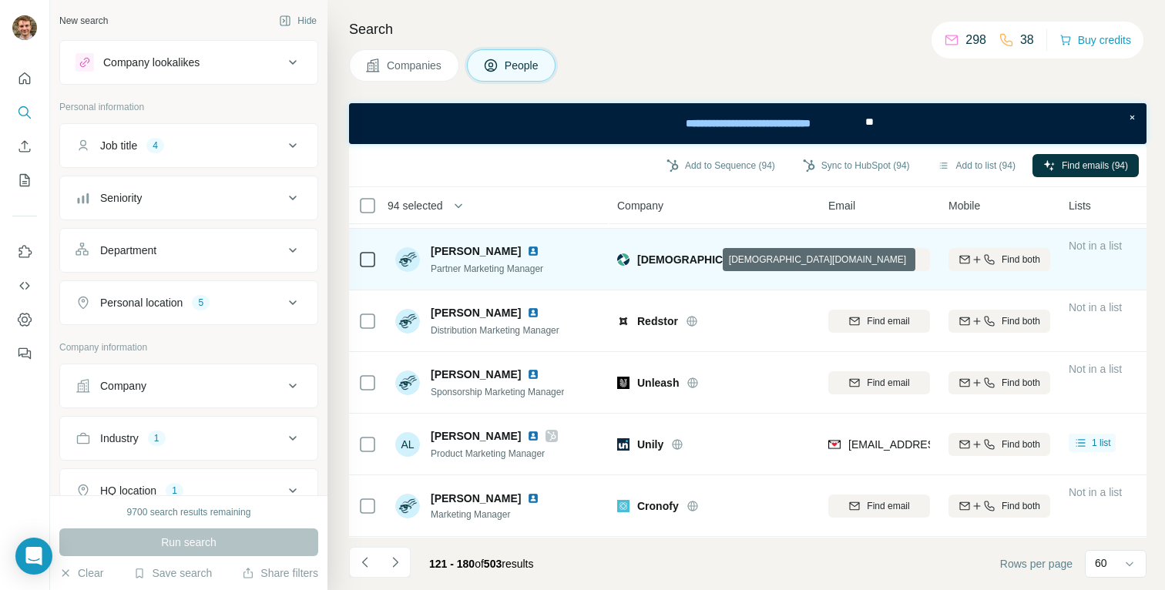
click at [760, 257] on icon at bounding box center [766, 259] width 12 height 12
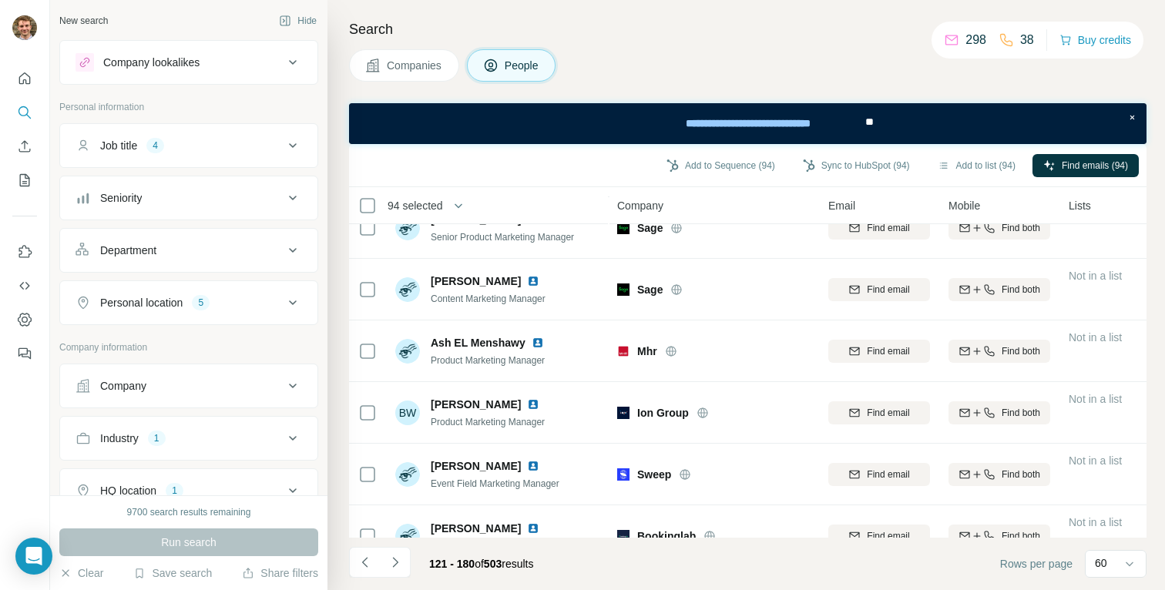
scroll to position [3384, 0]
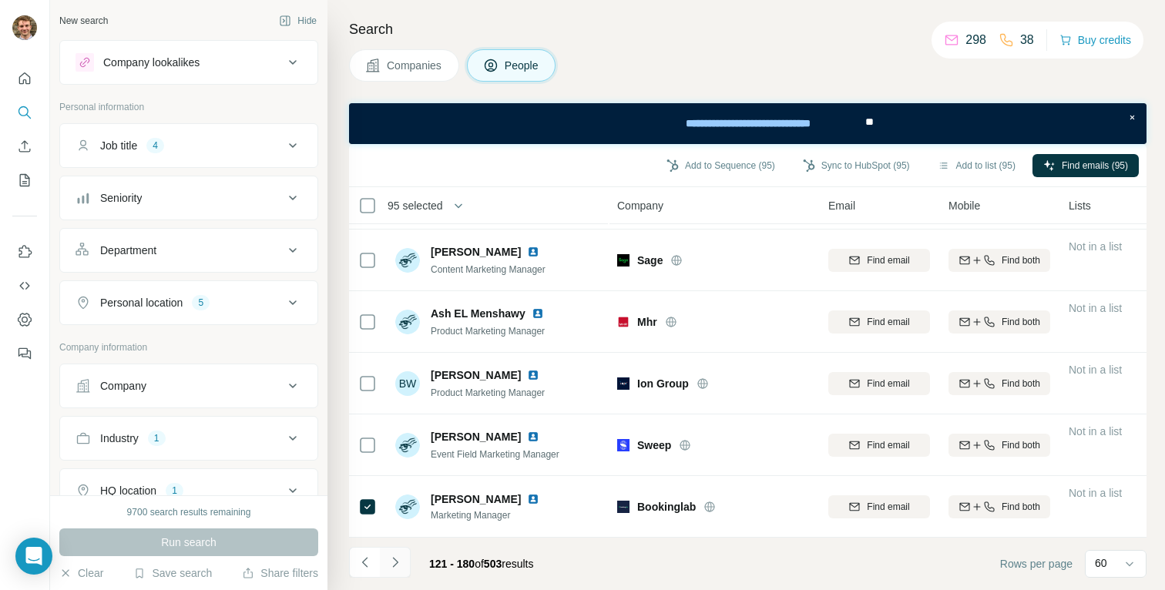
click at [404, 562] on button "Navigate to next page" at bounding box center [395, 562] width 31 height 31
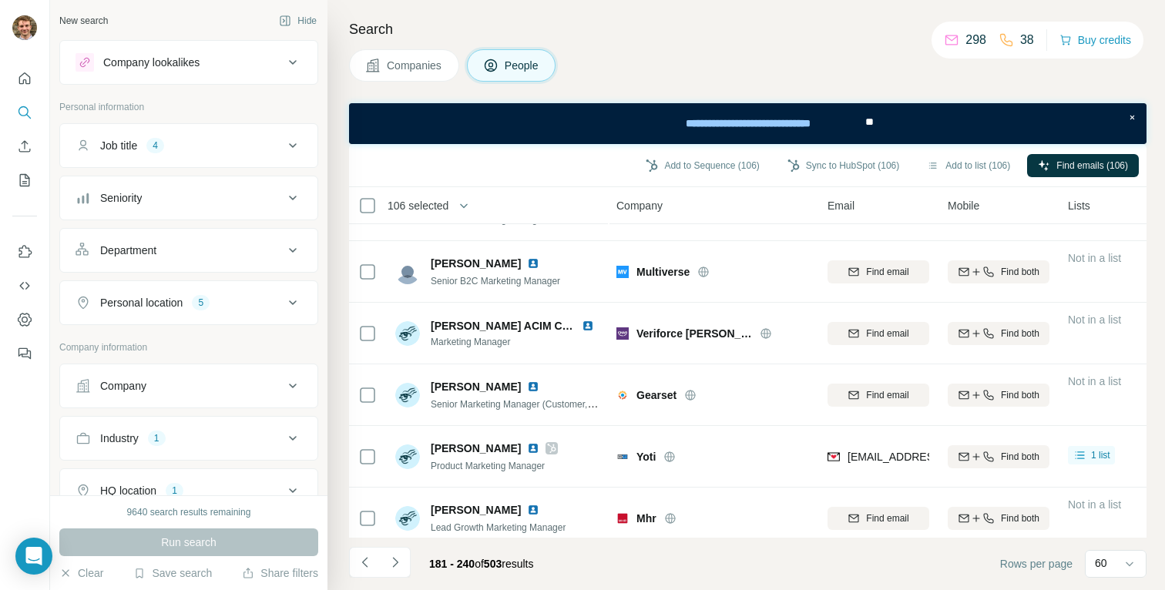
scroll to position [3384, 1]
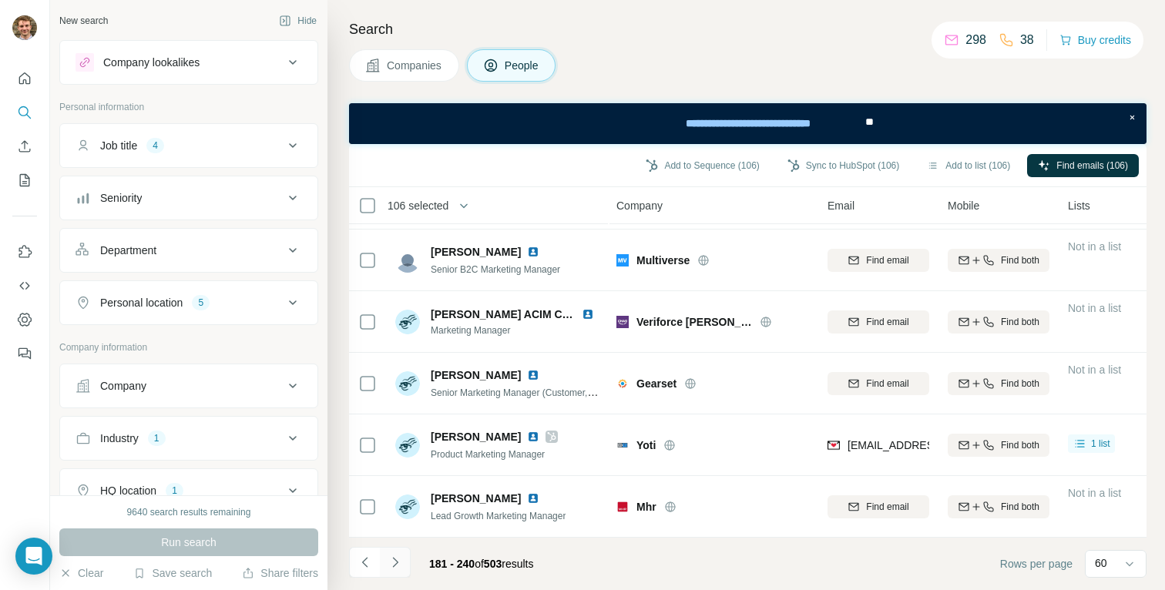
click at [399, 558] on icon "Navigate to next page" at bounding box center [394, 562] width 15 height 15
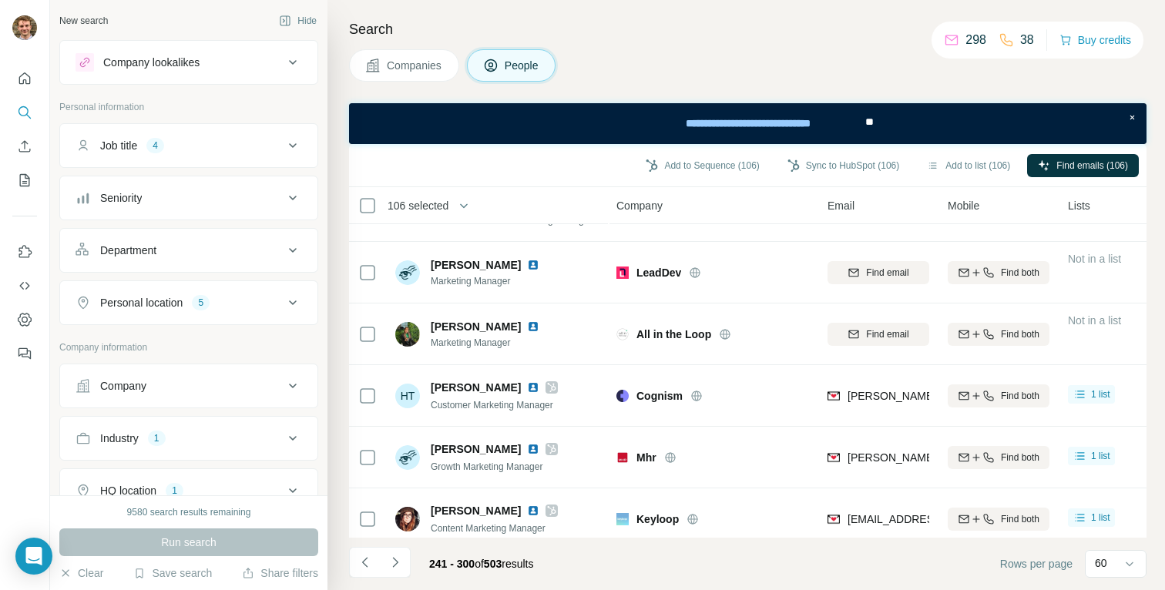
scroll to position [2156, 1]
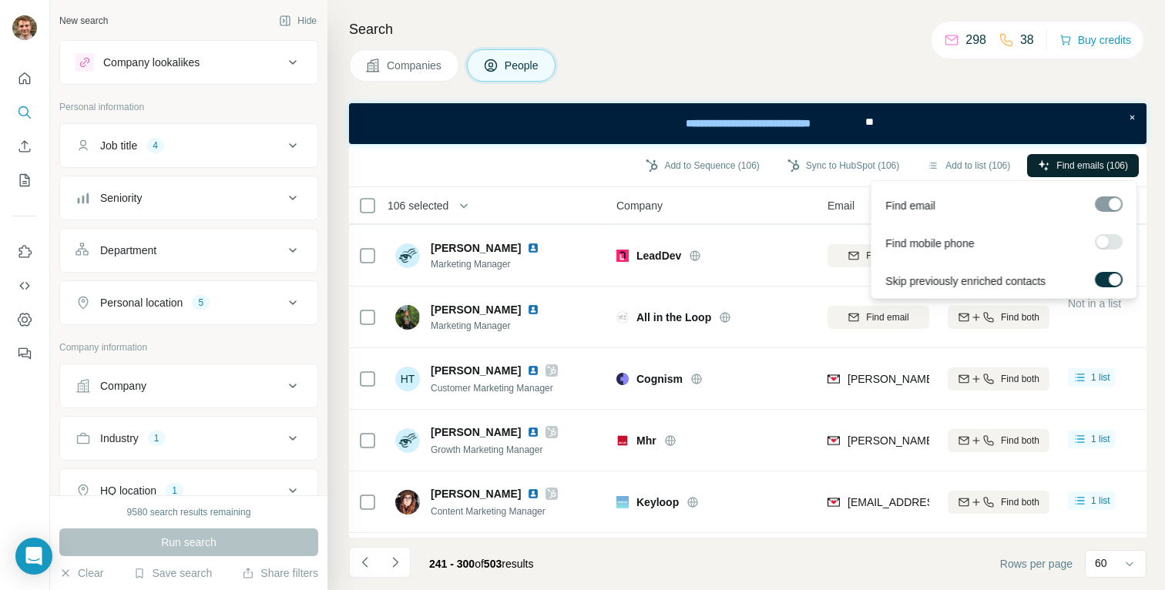
click at [1061, 161] on span "Find emails (106)" at bounding box center [1092, 166] width 72 height 14
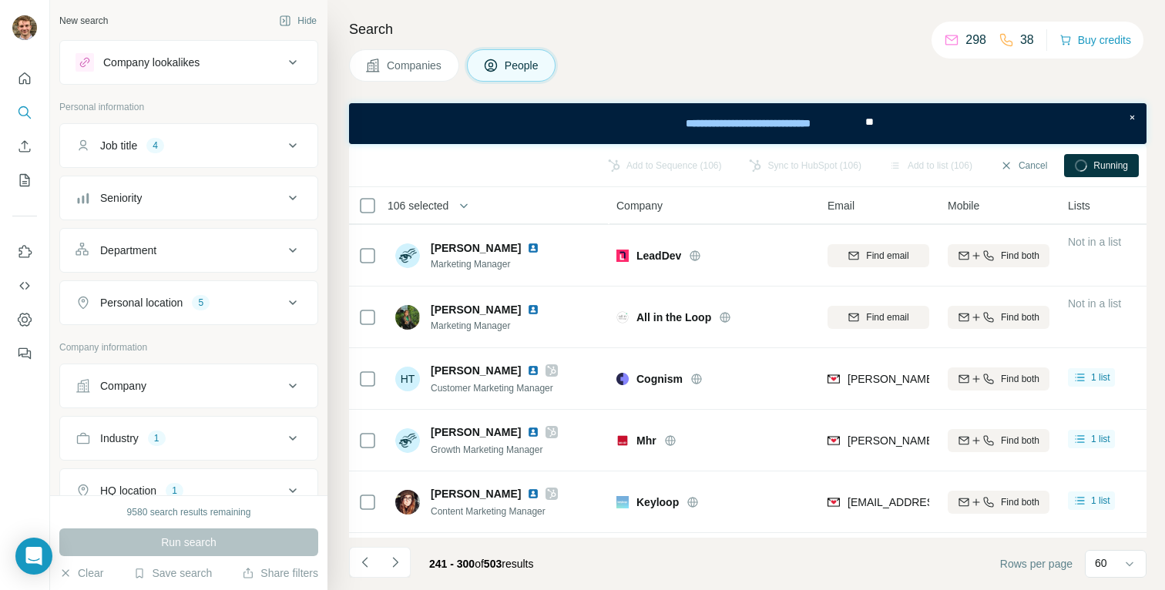
click at [1114, 171] on span "Running" at bounding box center [1110, 166] width 35 height 14
click at [1107, 168] on span "Running" at bounding box center [1110, 166] width 35 height 14
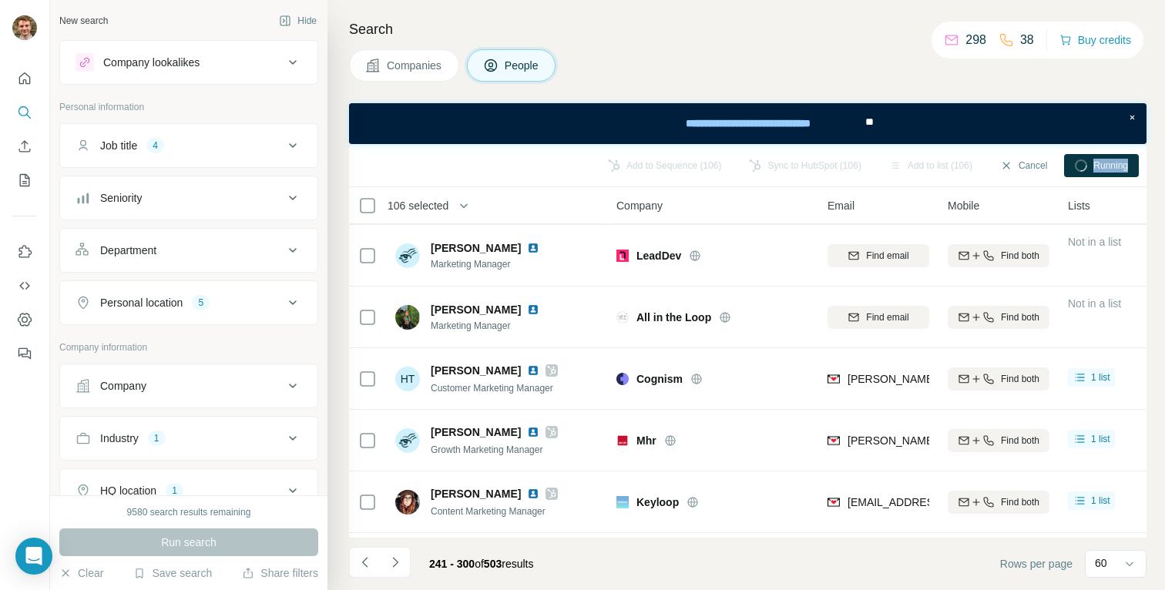
click at [1107, 168] on span "Running" at bounding box center [1110, 166] width 35 height 14
click at [1094, 166] on span "Running" at bounding box center [1110, 166] width 35 height 14
click at [1096, 160] on span "Running" at bounding box center [1110, 166] width 35 height 14
click at [790, 165] on div "Sync to HubSpot (106)" at bounding box center [804, 165] width 133 height 23
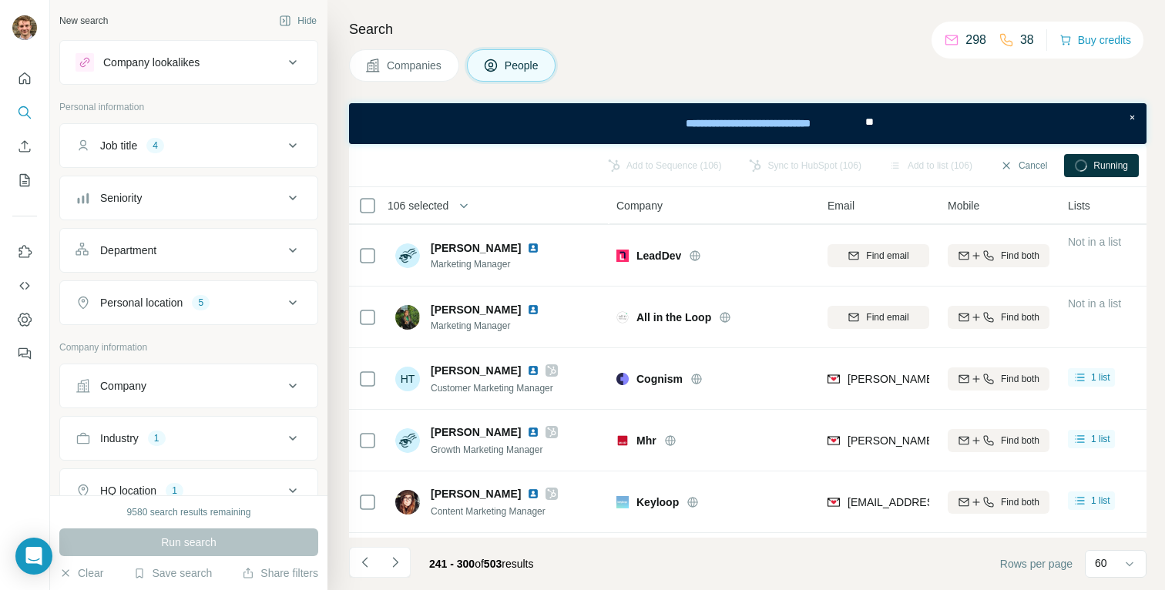
click at [1100, 173] on div "Running" at bounding box center [1101, 165] width 75 height 23
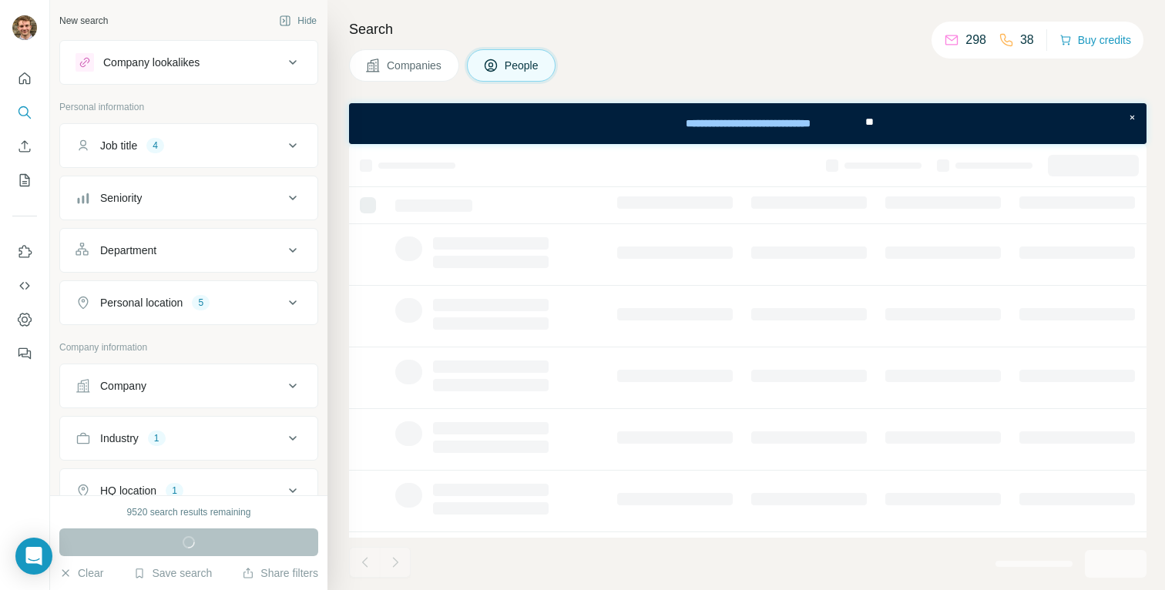
click at [1087, 165] on div at bounding box center [1093, 166] width 91 height 22
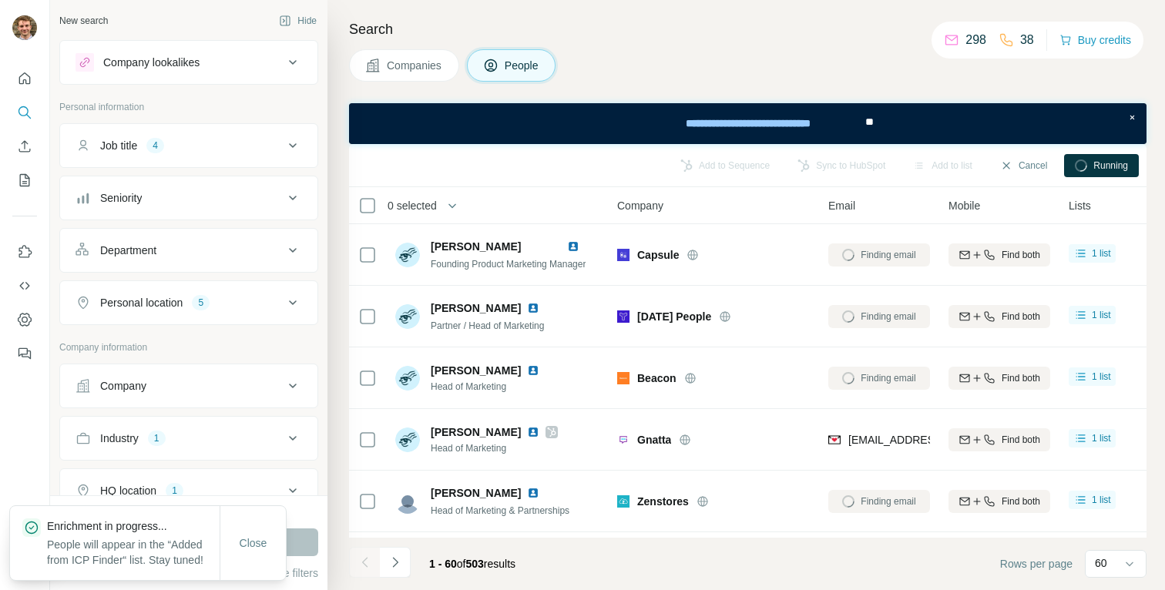
click at [1087, 165] on div "Running" at bounding box center [1101, 165] width 75 height 23
click at [1086, 165] on icon at bounding box center [1080, 164] width 17 height 17
click at [1075, 166] on circle at bounding box center [1081, 166] width 14 height 14
click at [1075, 166] on circle at bounding box center [1081, 165] width 12 height 12
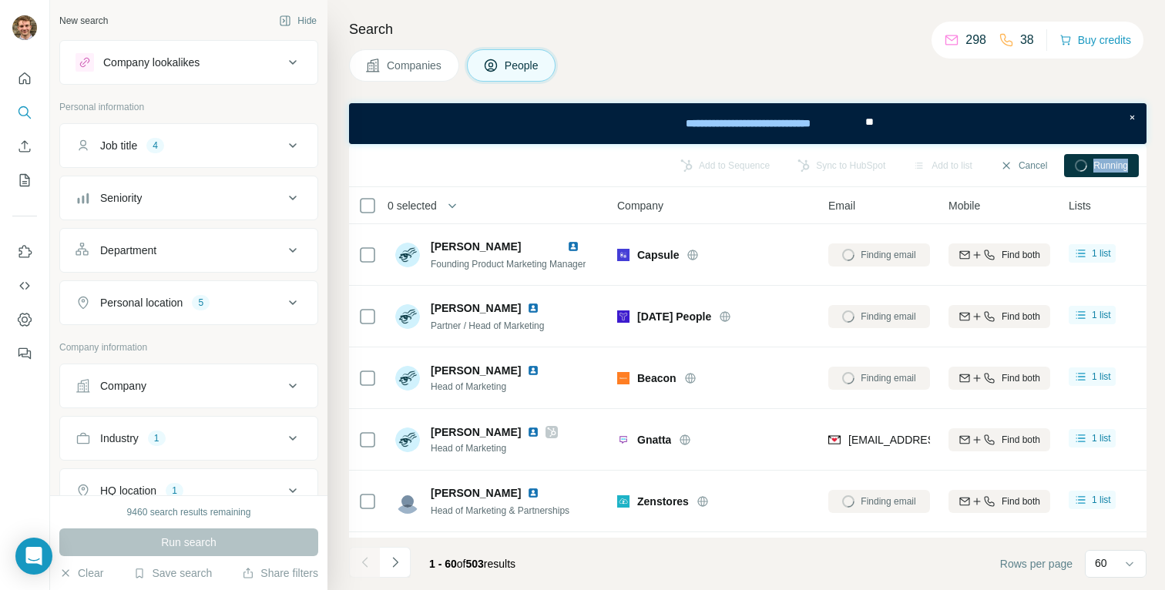
click at [1109, 174] on div "Running" at bounding box center [1101, 165] width 75 height 23
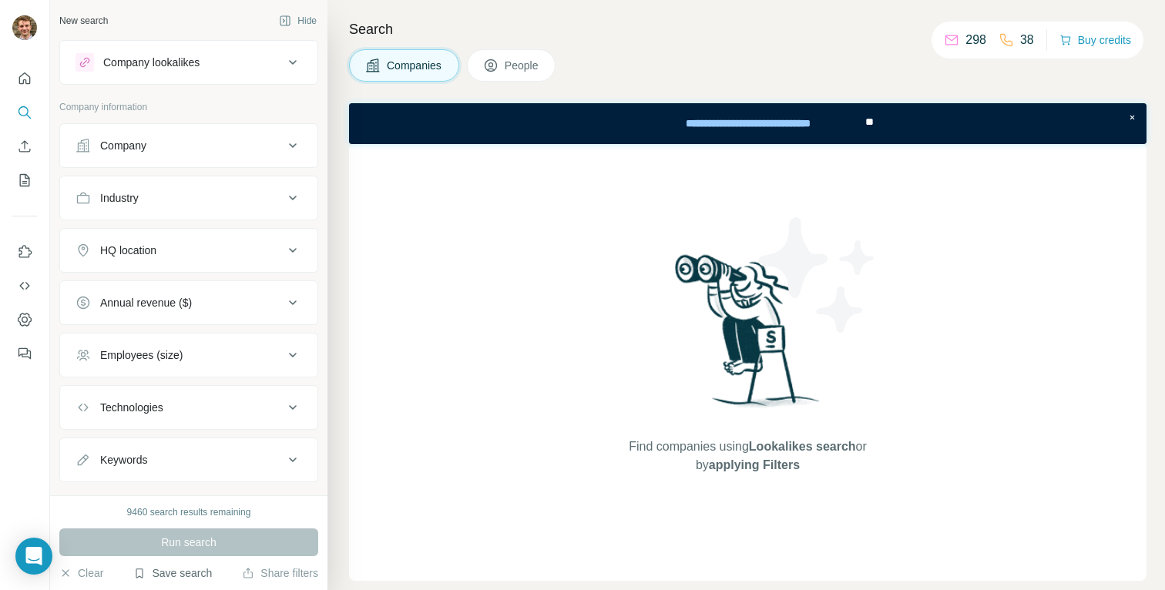
click at [186, 574] on button "Save search" at bounding box center [172, 572] width 79 height 15
click at [187, 538] on div "View my saved searches" at bounding box center [216, 546] width 163 height 31
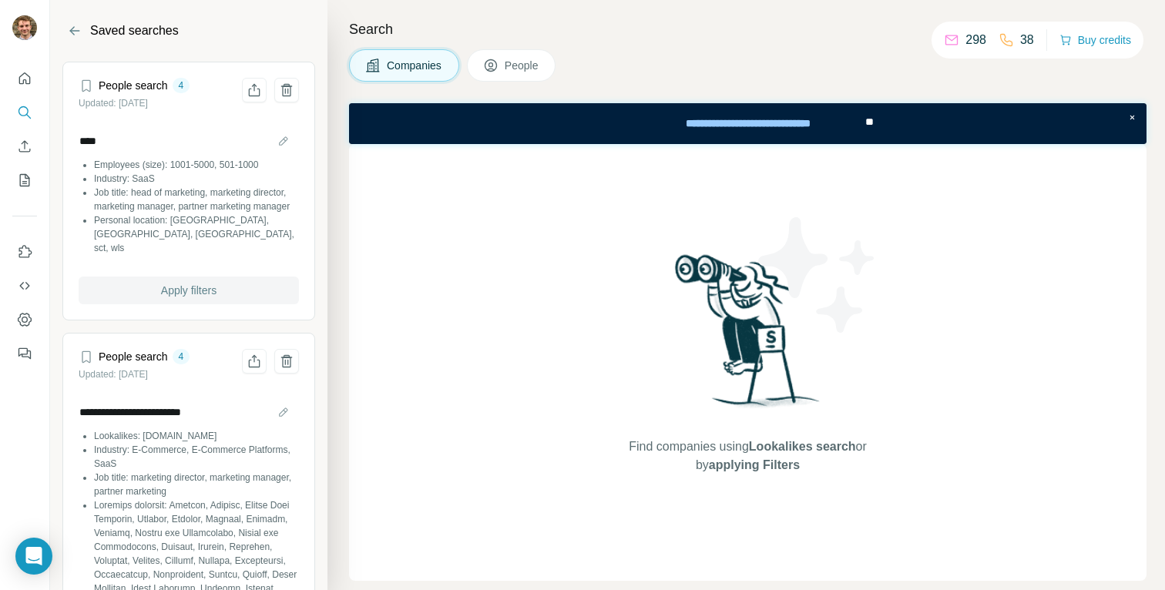
click at [170, 293] on span "Apply filters" at bounding box center [188, 290] width 55 height 15
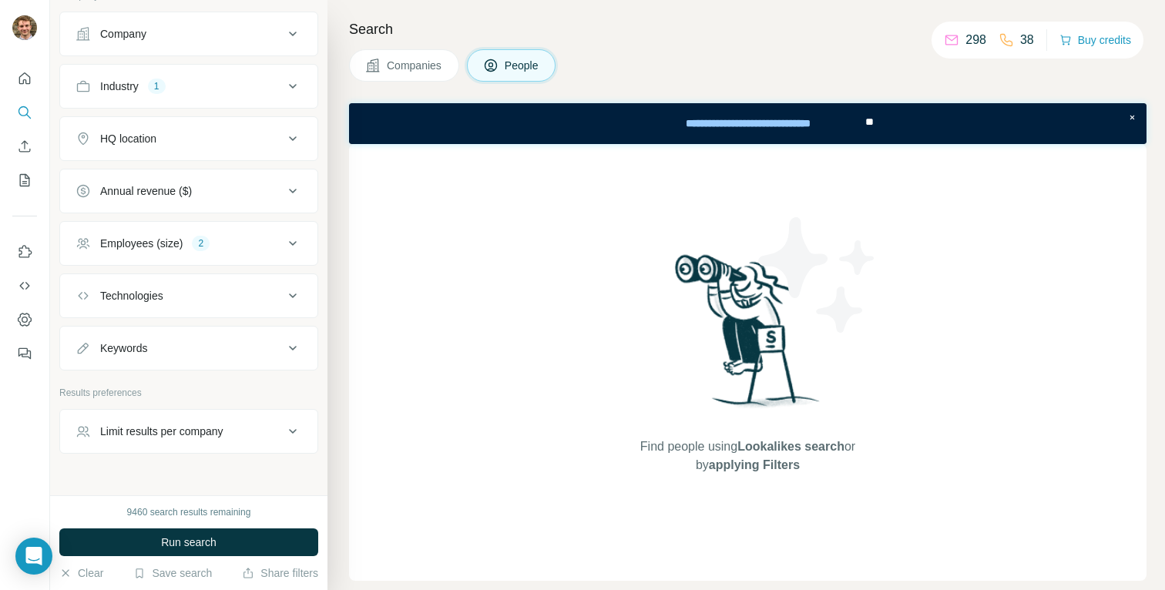
scroll to position [381, 0]
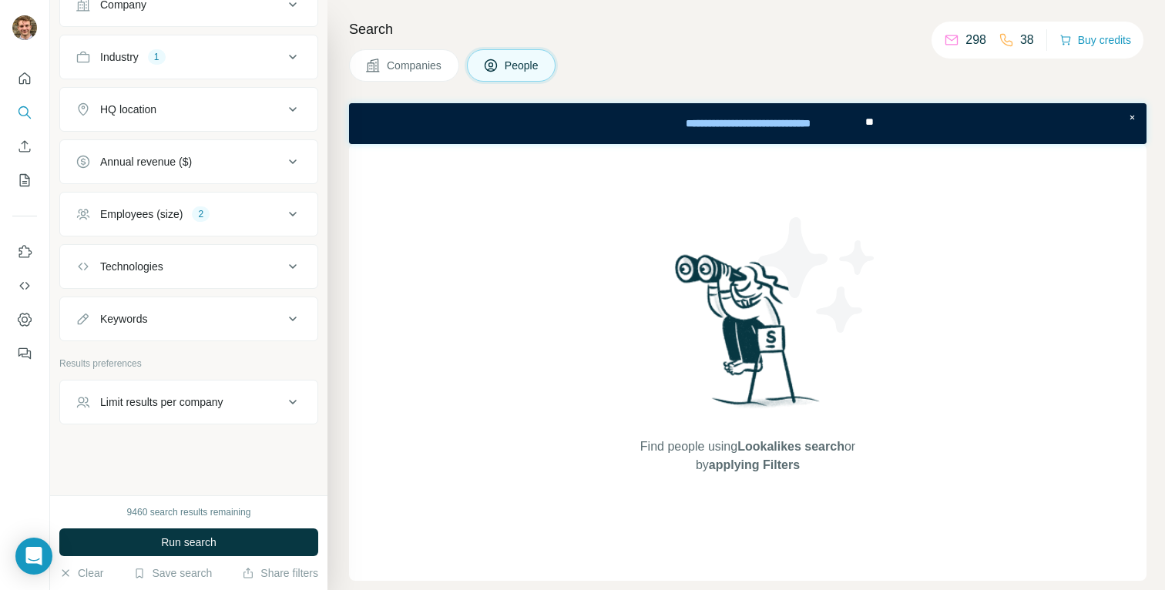
click at [238, 212] on div "Employees (size) 2" at bounding box center [179, 213] width 208 height 15
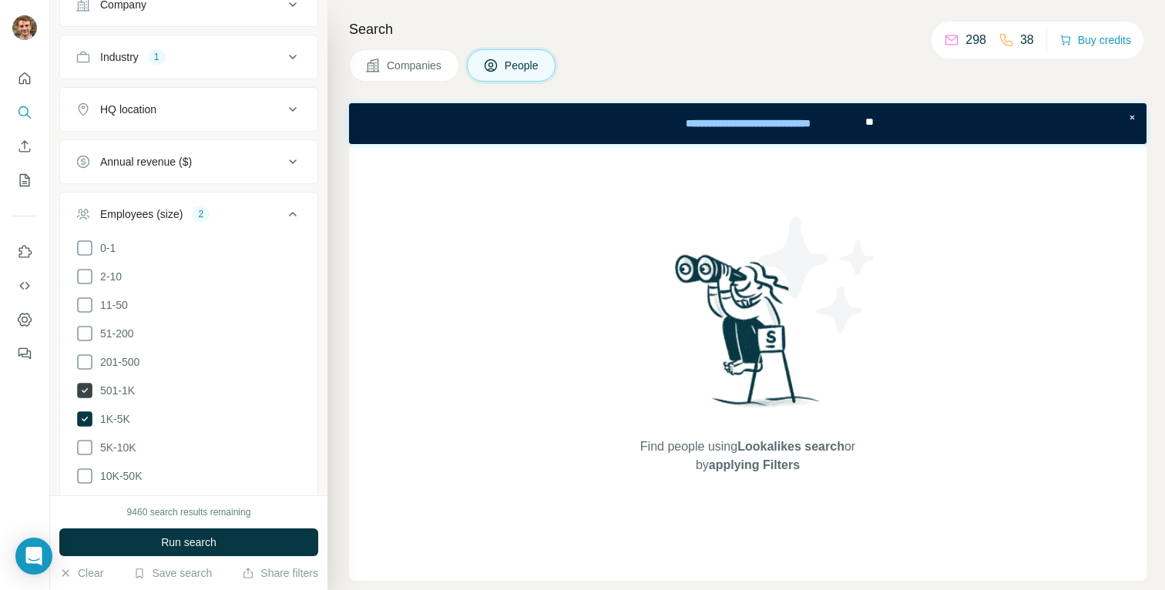
click at [89, 387] on icon at bounding box center [84, 390] width 15 height 15
click at [89, 414] on icon at bounding box center [84, 418] width 15 height 15
click at [229, 159] on div "Annual revenue ($)" at bounding box center [179, 161] width 208 height 15
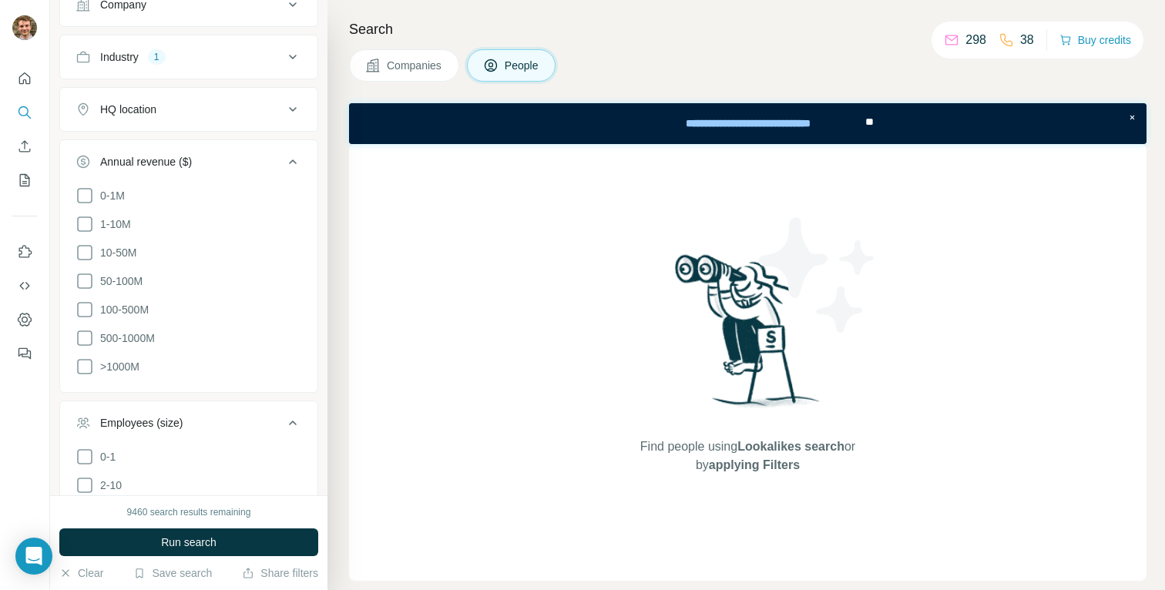
click at [230, 117] on button "HQ location" at bounding box center [188, 109] width 257 height 37
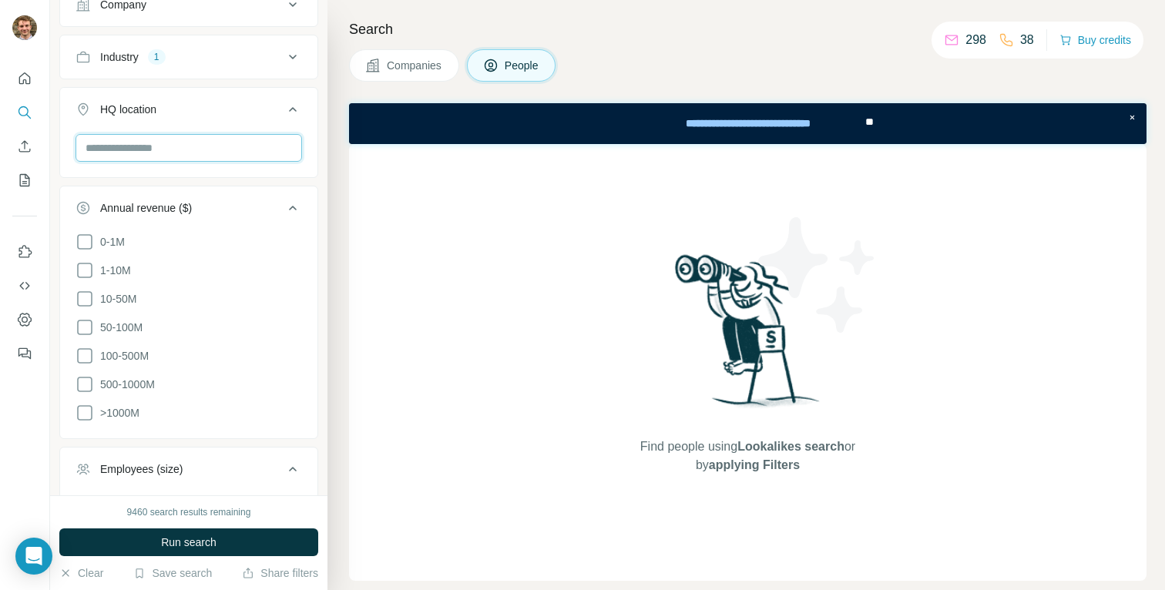
click at [196, 150] on input "text" at bounding box center [188, 148] width 226 height 28
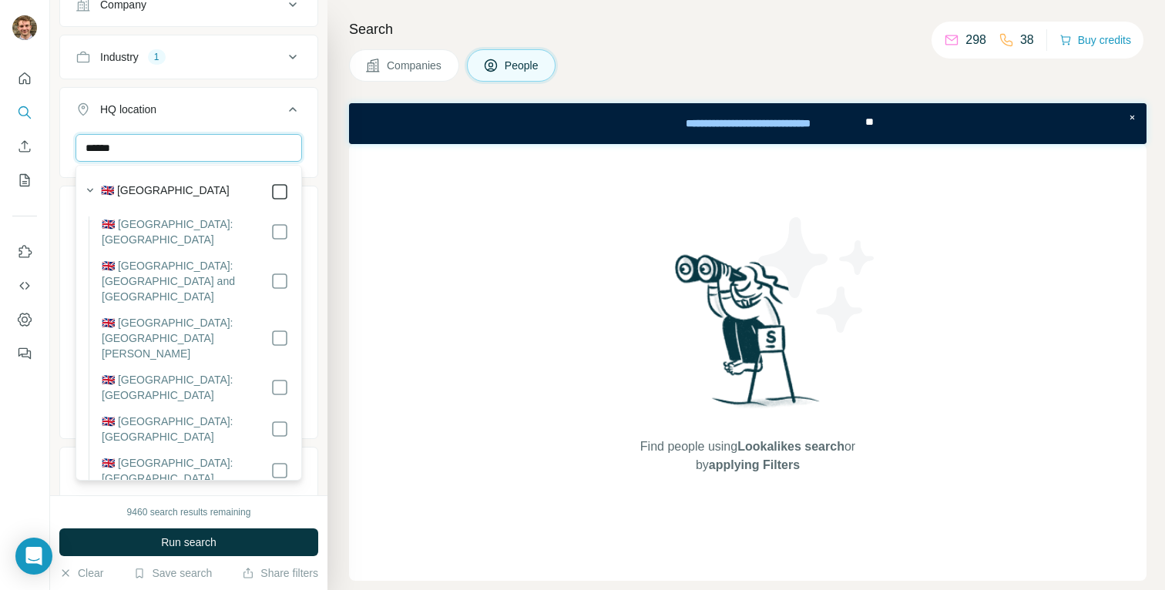
type input "******"
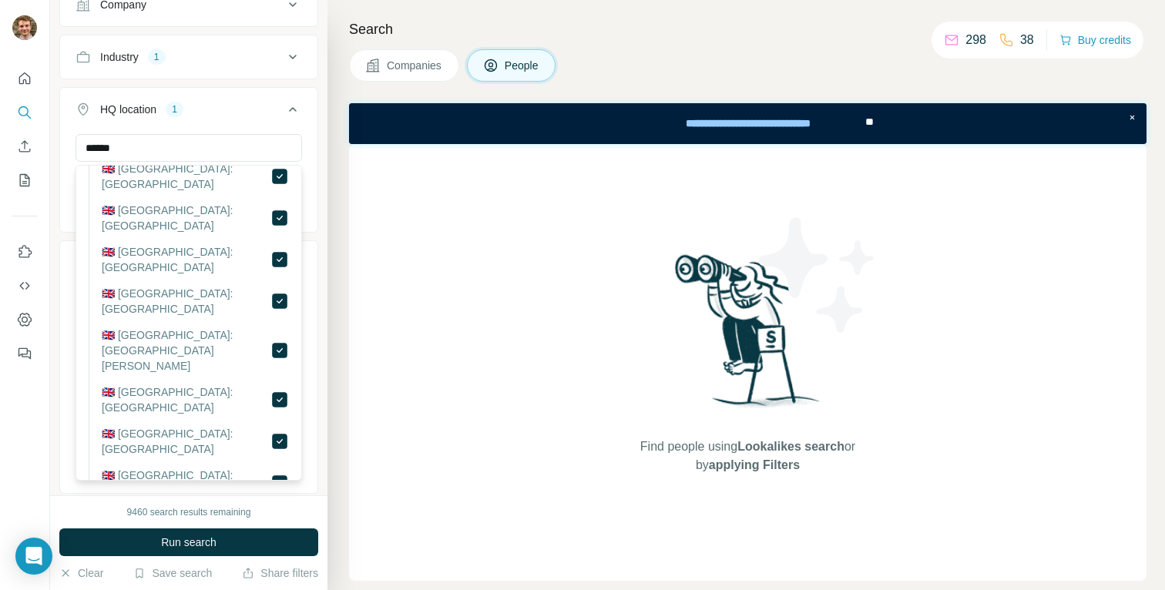
scroll to position [951, 0]
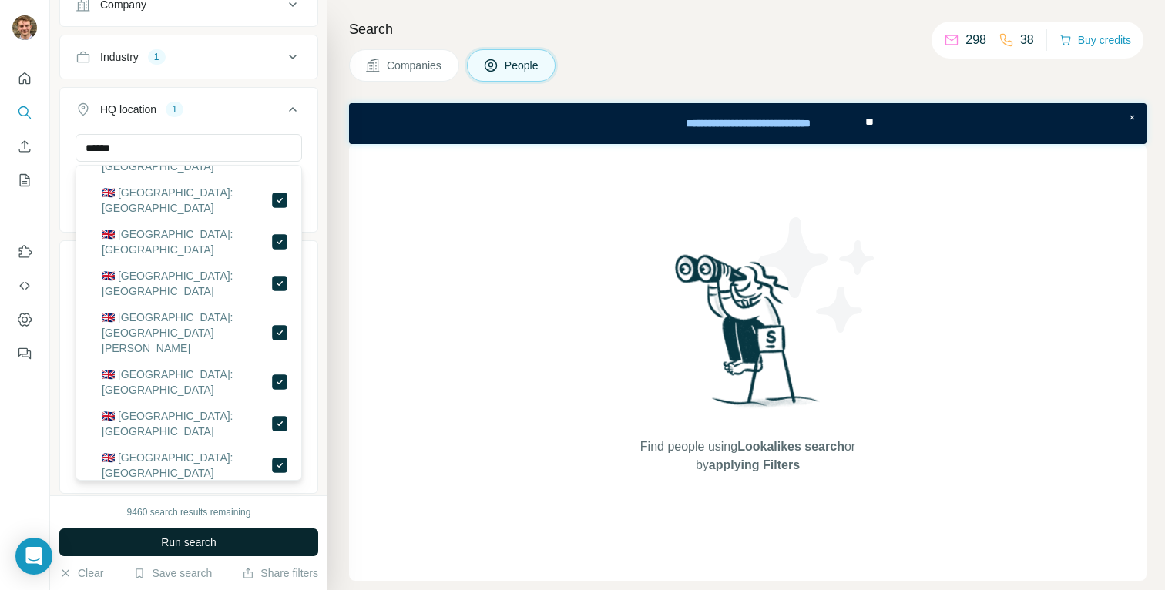
click at [216, 538] on span "Run search" at bounding box center [188, 542] width 55 height 15
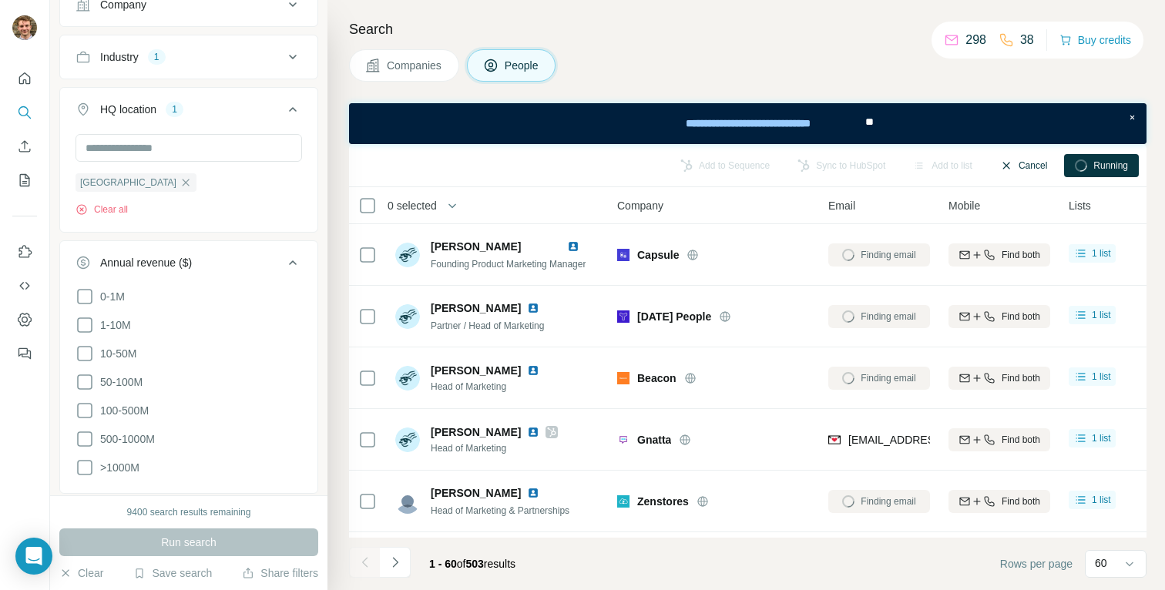
click at [1015, 160] on button "Cancel" at bounding box center [1023, 165] width 69 height 23
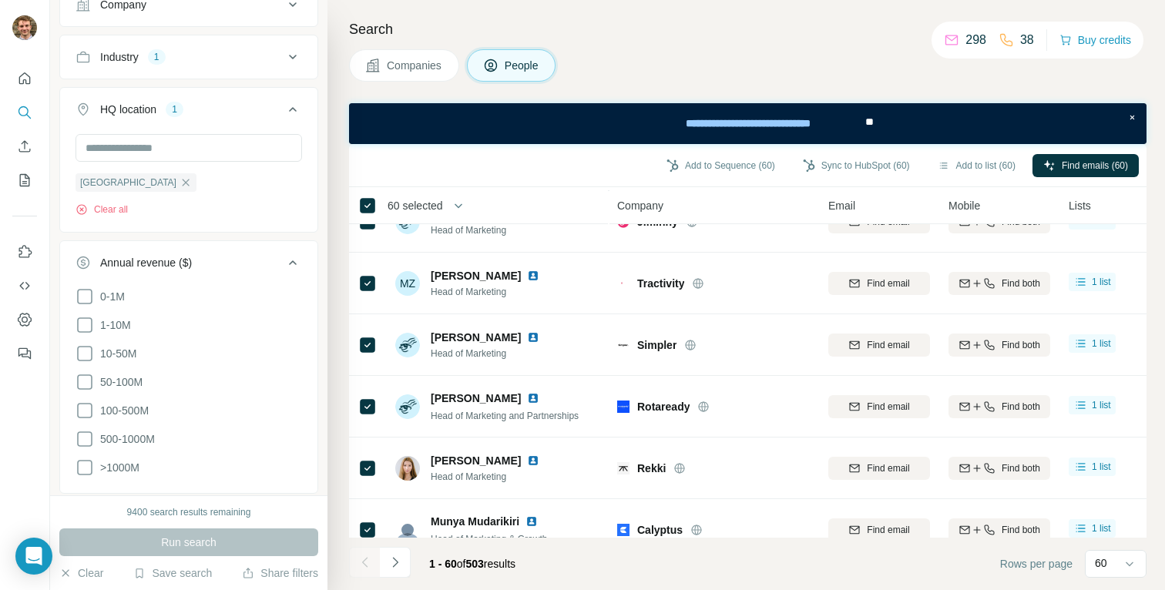
scroll to position [3384, 0]
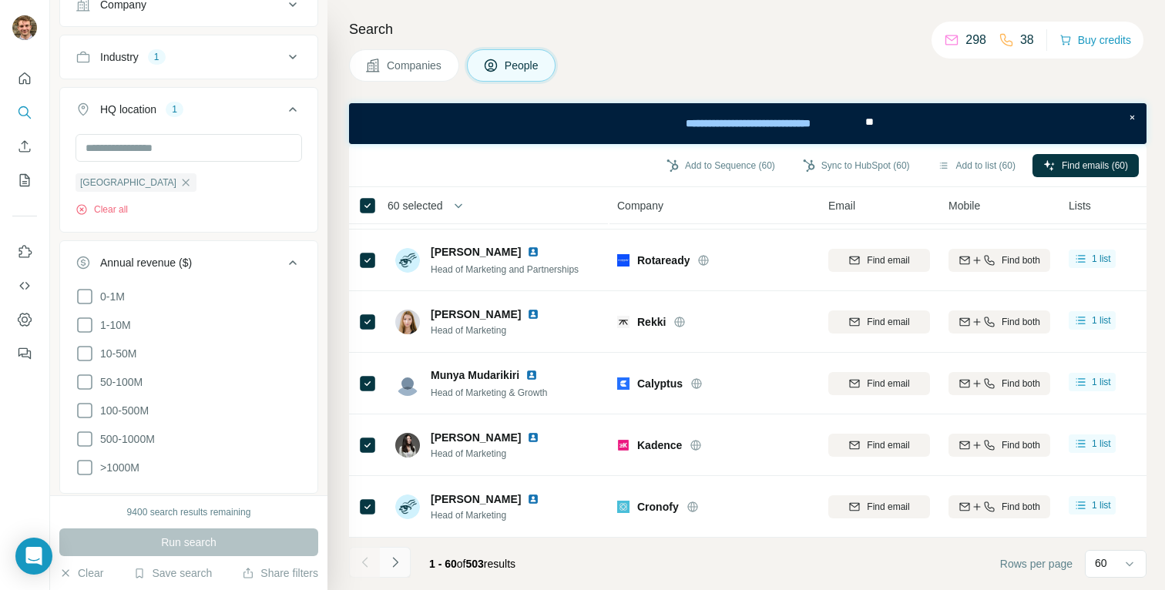
click at [396, 565] on icon "Navigate to next page" at bounding box center [394, 562] width 15 height 15
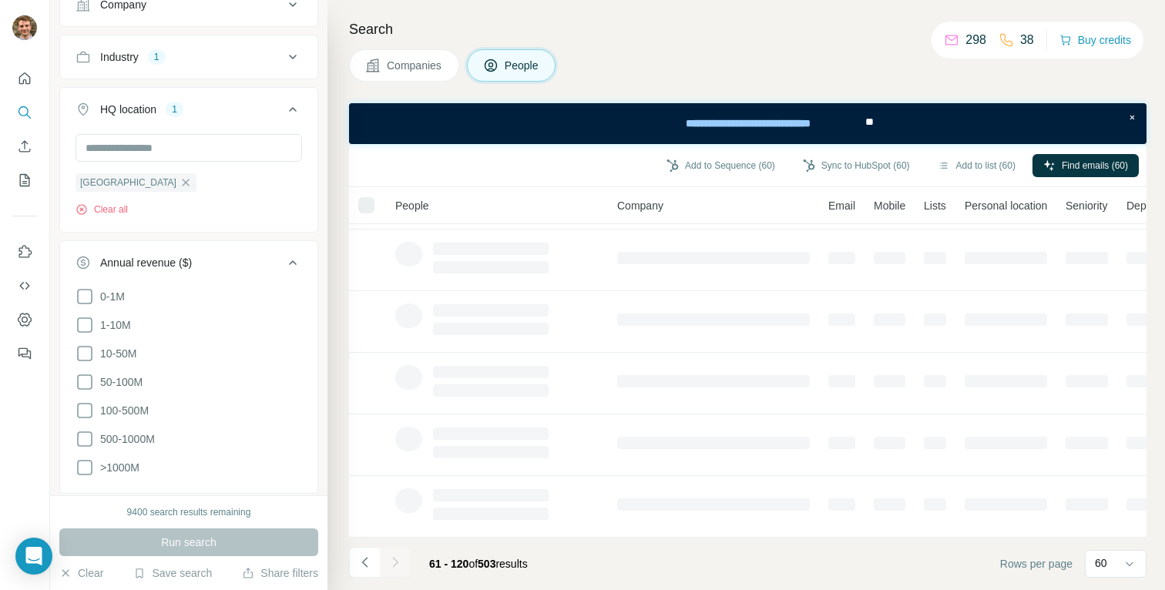
scroll to position [0, 0]
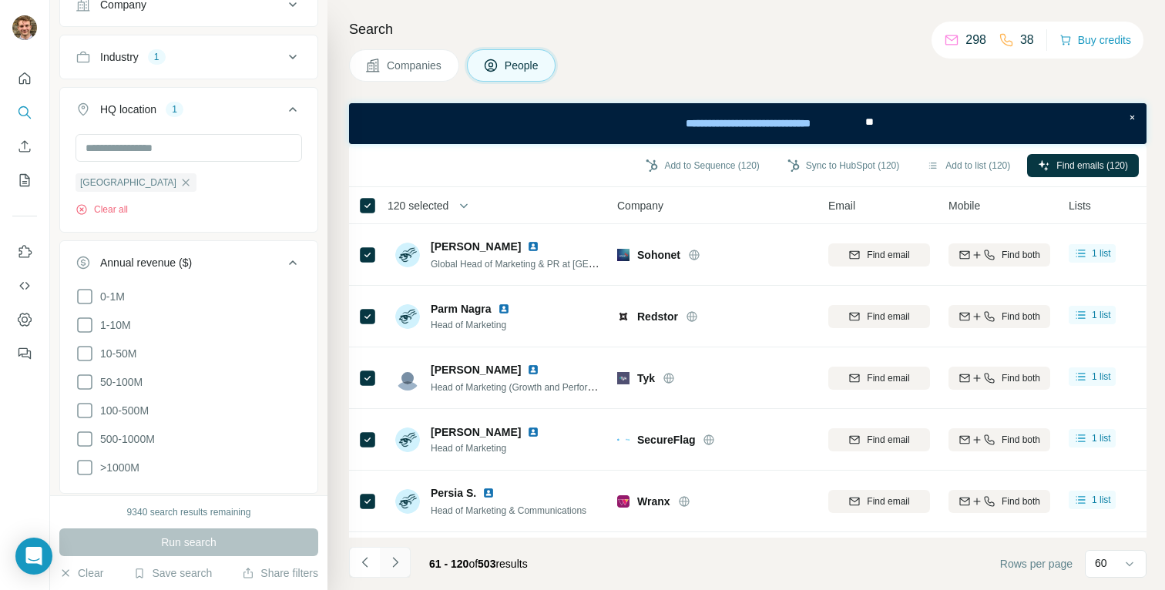
click at [389, 560] on icon "Navigate to next page" at bounding box center [394, 562] width 15 height 15
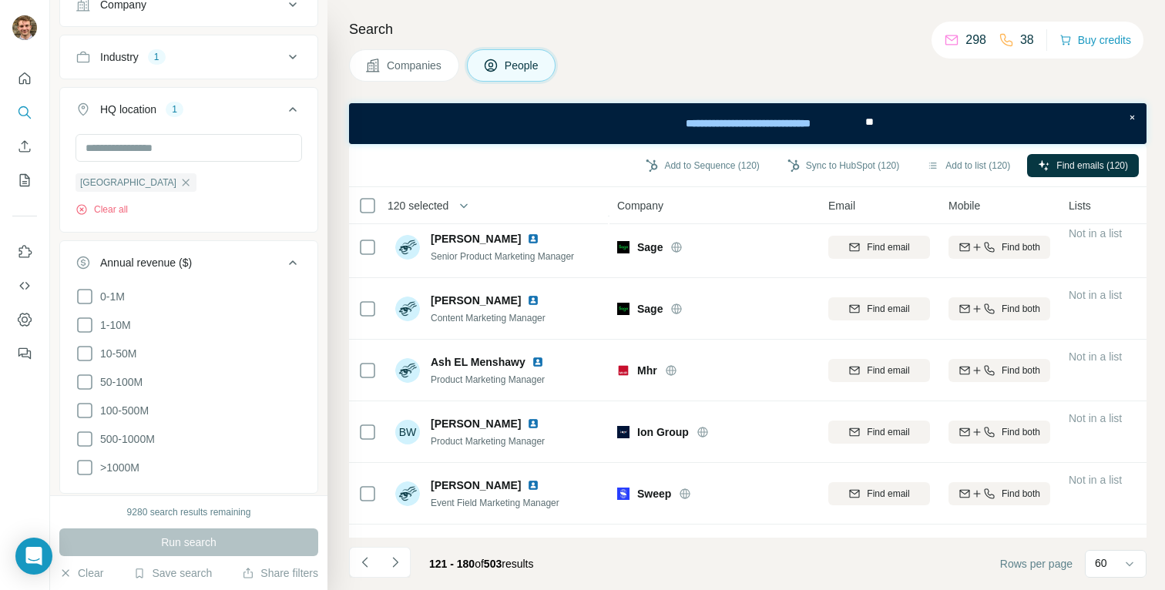
scroll to position [3384, 0]
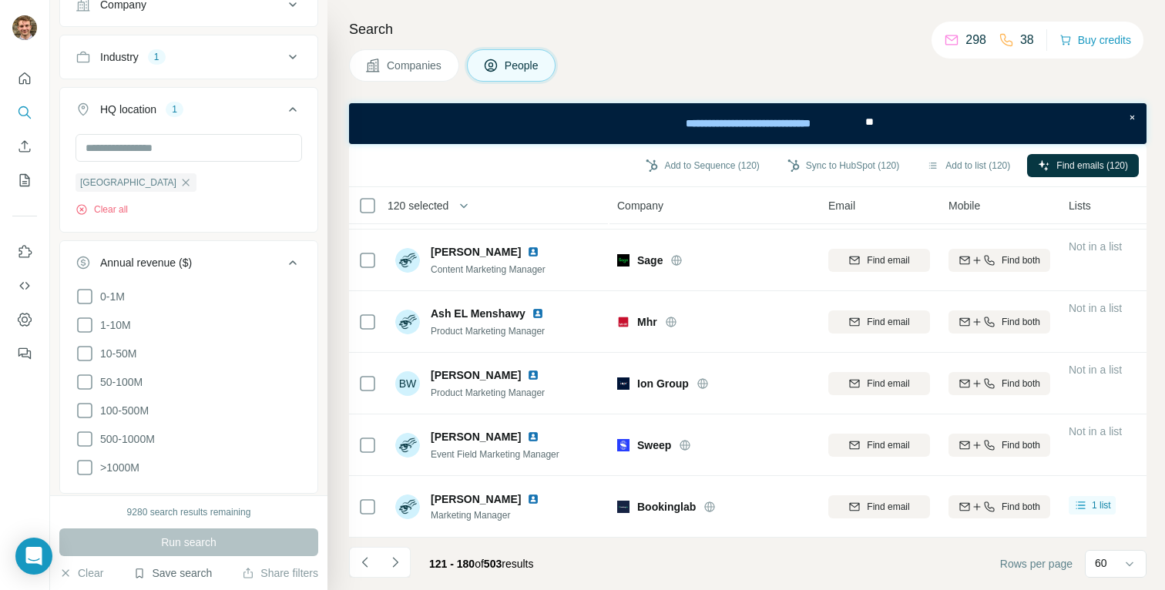
click at [184, 571] on button "Save search" at bounding box center [172, 572] width 79 height 15
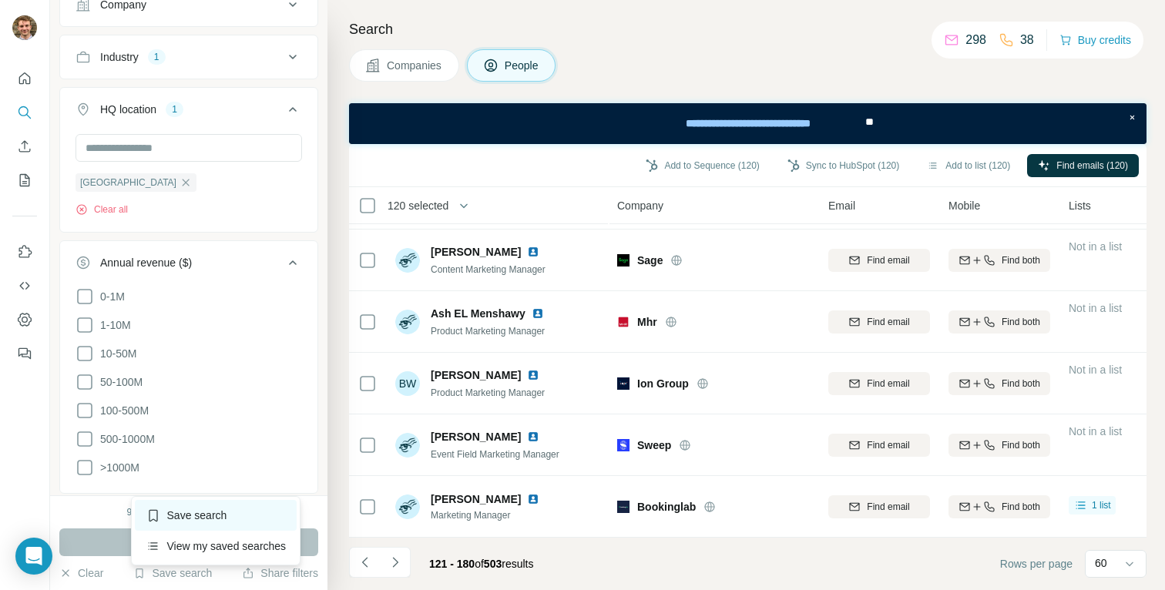
click at [189, 518] on div "Save search" at bounding box center [216, 515] width 163 height 31
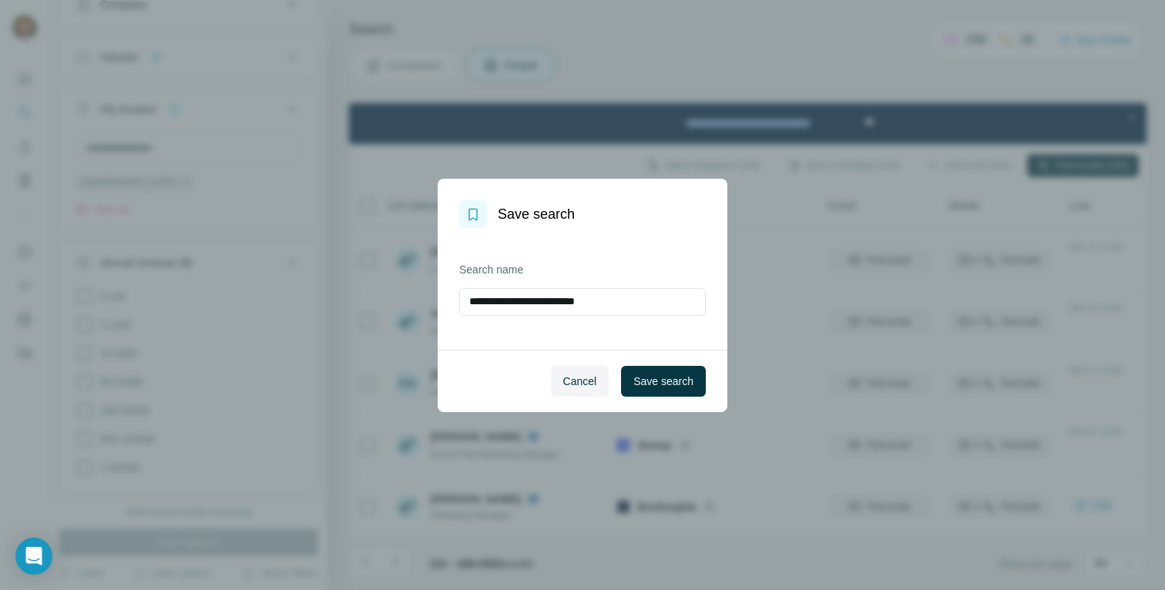
type input "**********"
click at [656, 364] on div "Cancel Save search" at bounding box center [583, 381] width 290 height 62
click at [655, 379] on span "Save search" at bounding box center [663, 381] width 60 height 15
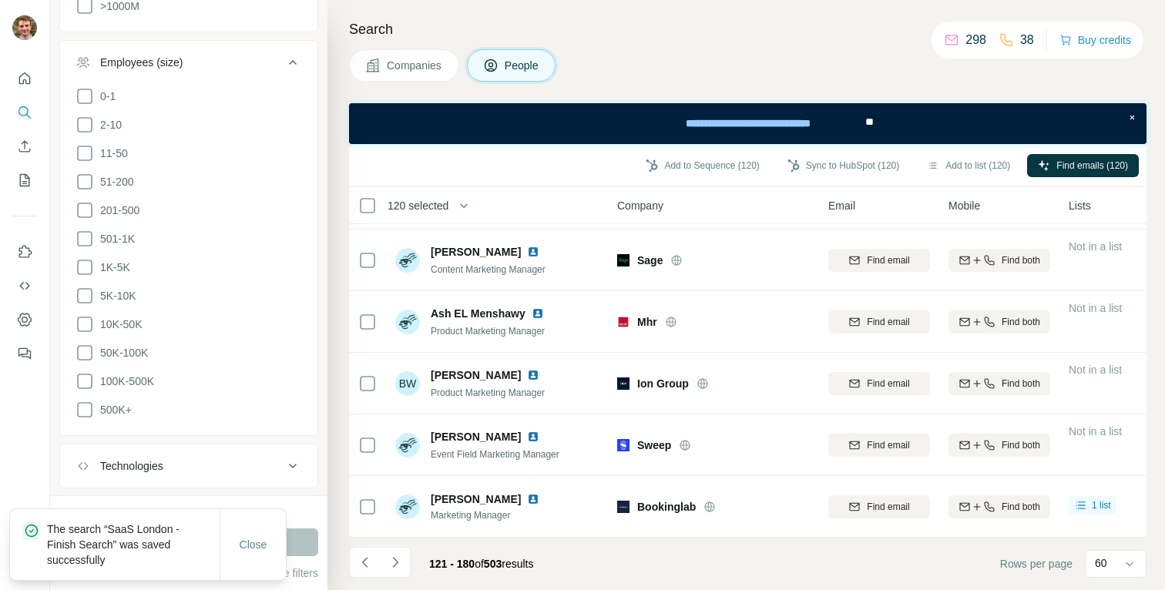
scroll to position [802, 0]
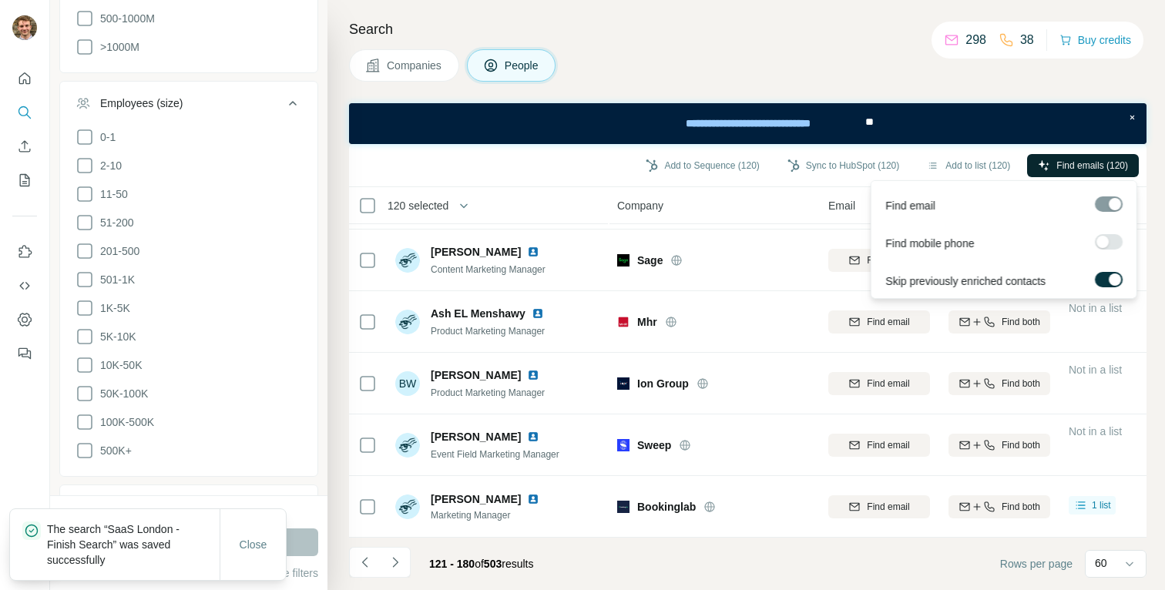
click at [1099, 165] on span "Find emails (120)" at bounding box center [1092, 166] width 72 height 14
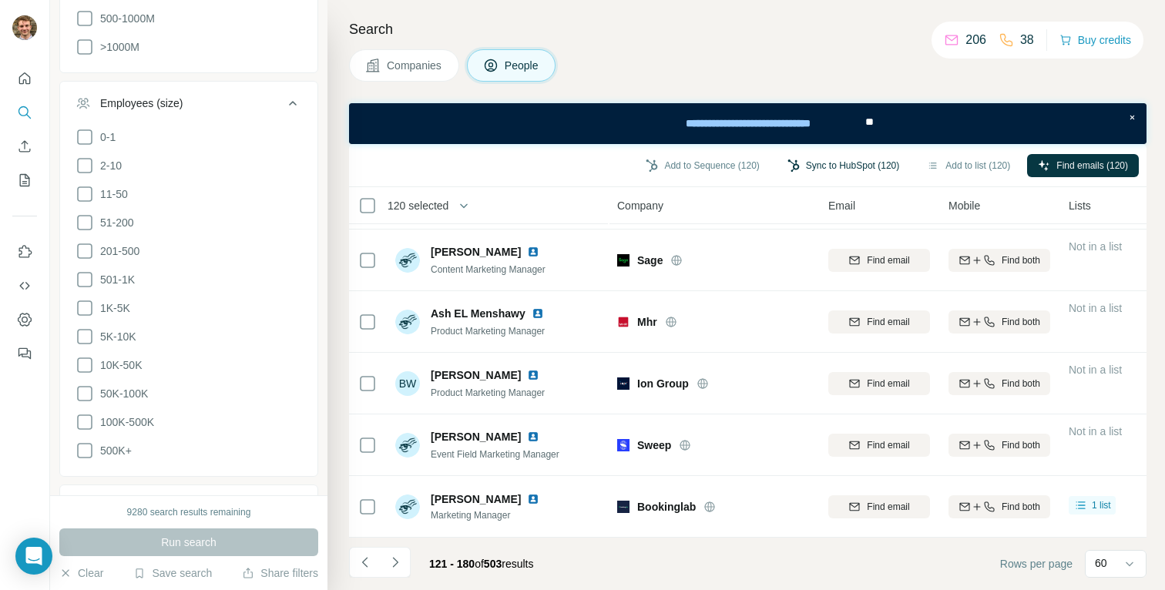
click at [814, 163] on button "Sync to HubSpot (120)" at bounding box center [842, 165] width 133 height 23
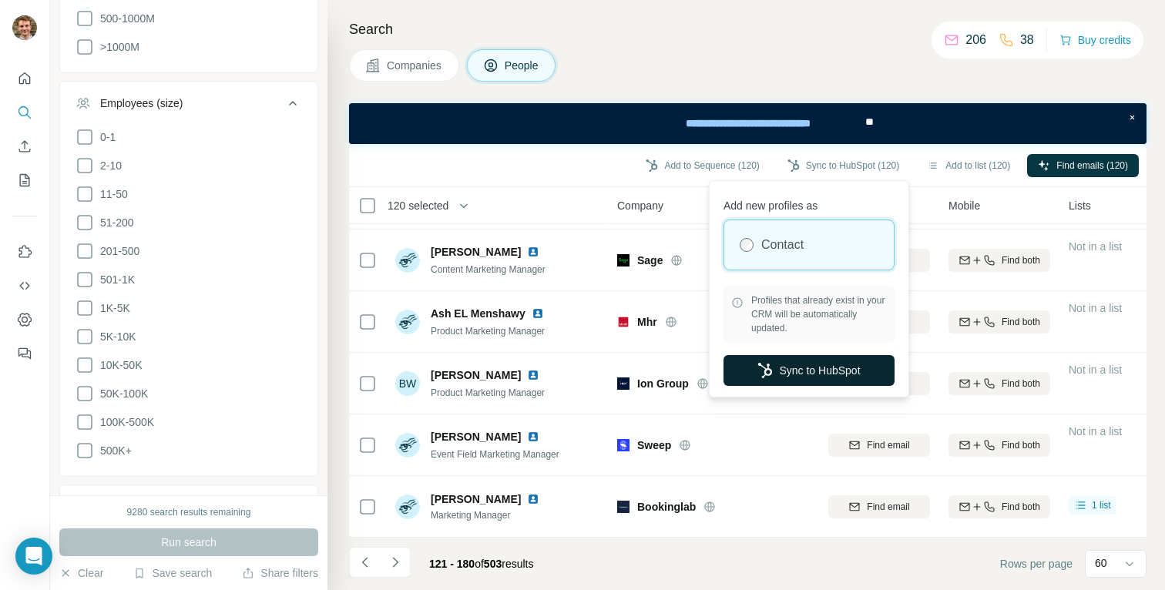
click at [760, 369] on icon "button" at bounding box center [764, 370] width 15 height 15
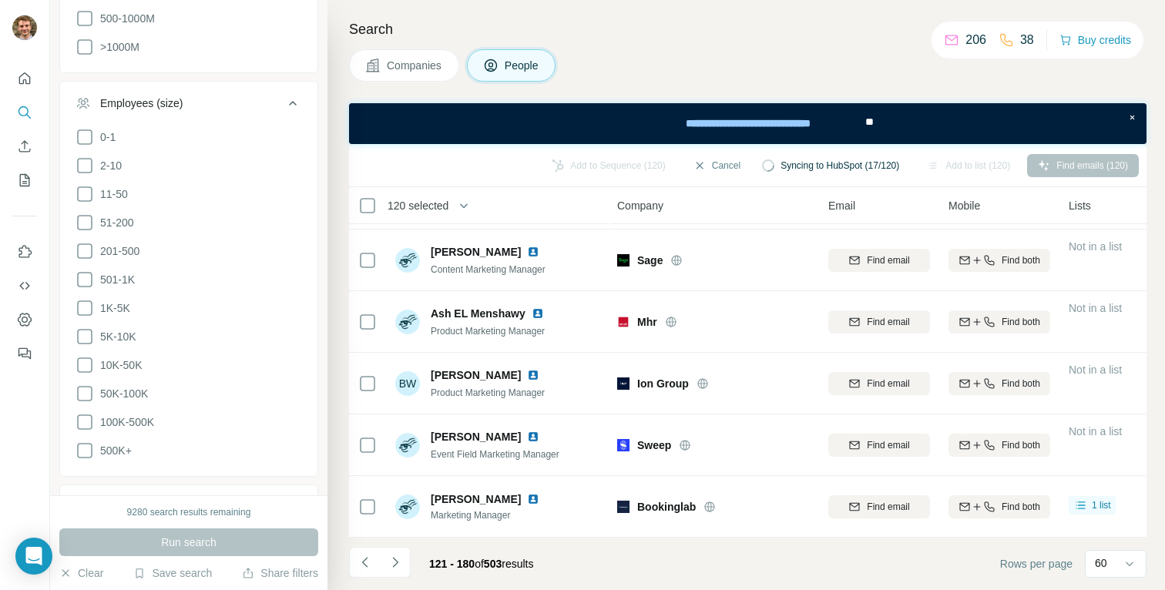
click at [629, 29] on h4 "Search" at bounding box center [747, 29] width 797 height 22
click at [712, 39] on h4 "Search" at bounding box center [747, 29] width 797 height 22
click at [948, 43] on icon at bounding box center [951, 40] width 12 height 10
click at [947, 31] on div "206" at bounding box center [965, 40] width 42 height 18
